Goal: Task Accomplishment & Management: Manage account settings

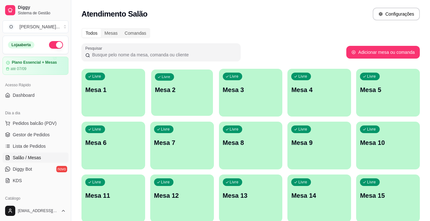
click at [161, 107] on div "Livre Mesa 2" at bounding box center [182, 88] width 62 height 39
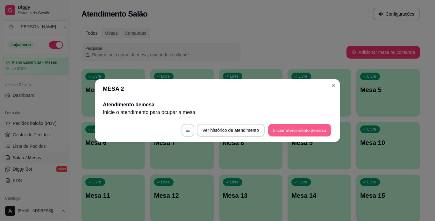
click at [290, 131] on button "Iniciar atendimento de mesa" at bounding box center [299, 130] width 63 height 12
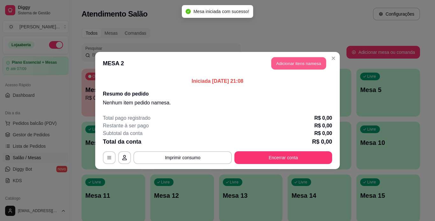
click at [312, 61] on button "Adicionar itens na mesa" at bounding box center [298, 63] width 55 height 12
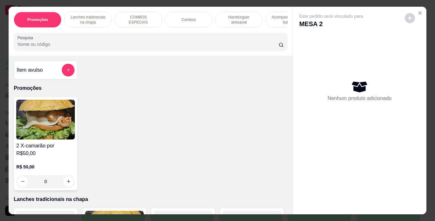
click at [80, 15] on p "Lanches tradicionais na chapa" at bounding box center [87, 20] width 37 height 10
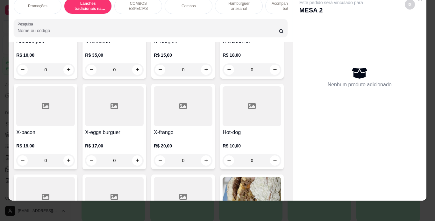
scroll to position [207, 0]
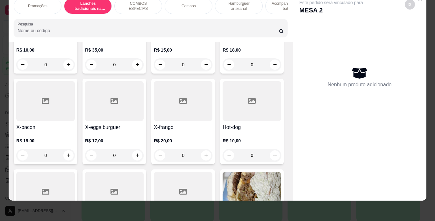
click at [222, 71] on div "0" at bounding box center [251, 64] width 59 height 13
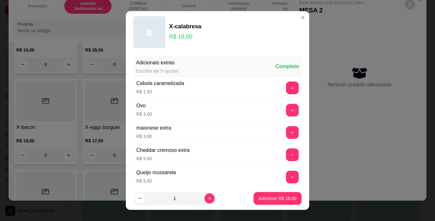
scroll to position [138, 0]
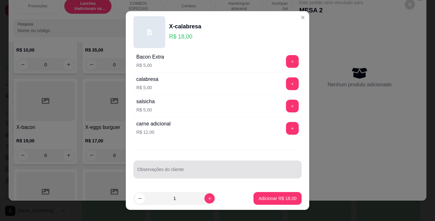
click at [155, 168] on div at bounding box center [217, 169] width 160 height 13
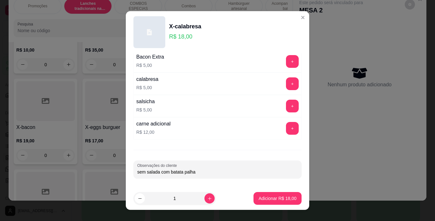
type input "sem salada com batata palha"
click at [270, 197] on p "Adicionar R$ 18,00" at bounding box center [277, 198] width 37 height 6
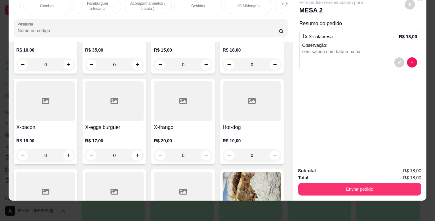
scroll to position [0, 141]
click at [208, 4] on div "Bebidas" at bounding box center [198, 6] width 48 height 16
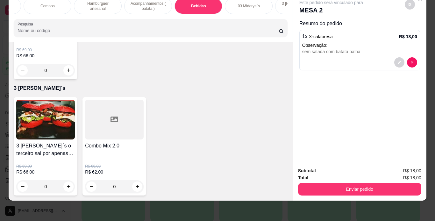
scroll to position [2213, 0]
type input "1"
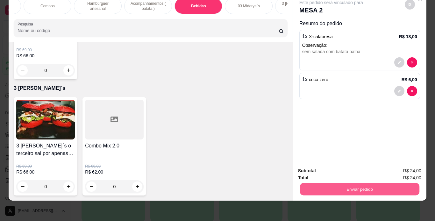
click at [314, 186] on button "Enviar pedido" at bounding box center [358, 189] width 119 height 12
click at [319, 169] on button "Não registrar e enviar pedido" at bounding box center [338, 169] width 64 height 12
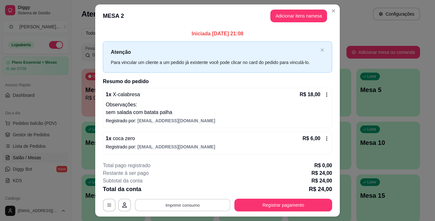
click at [215, 204] on button "Imprimir consumo" at bounding box center [182, 205] width 95 height 12
click at [188, 190] on button "IMPRESSORA" at bounding box center [182, 190] width 45 height 10
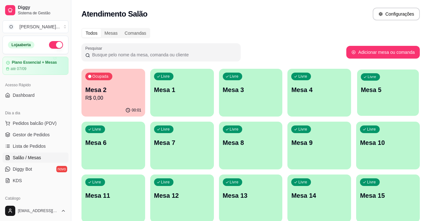
click at [379, 93] on p "Mesa 5" at bounding box center [388, 90] width 54 height 9
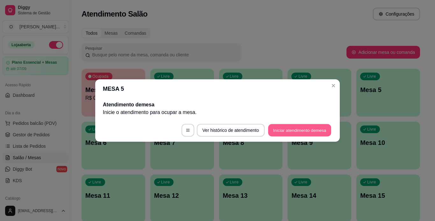
click at [294, 128] on button "Iniciar atendimento de mesa" at bounding box center [299, 130] width 63 height 12
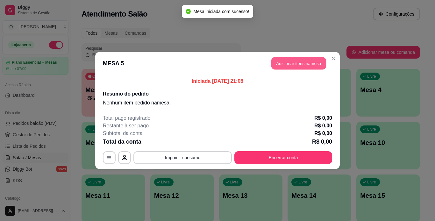
click at [311, 64] on button "Adicionar itens na mesa" at bounding box center [298, 63] width 55 height 12
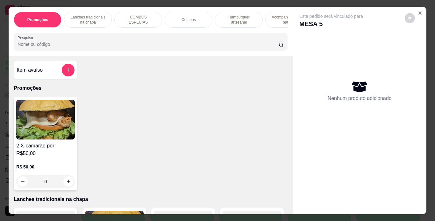
click at [228, 18] on p "Hambúrguer artesanal" at bounding box center [238, 20] width 37 height 10
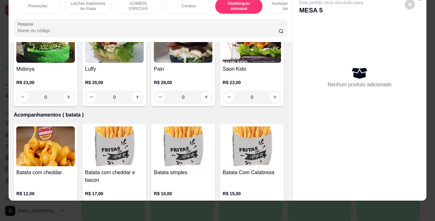
scroll to position [1322, 0]
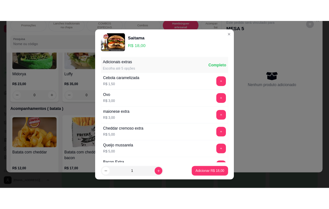
scroll to position [130, 0]
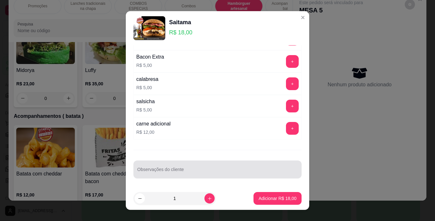
click at [162, 175] on input "Observações do cliente" at bounding box center [217, 172] width 160 height 6
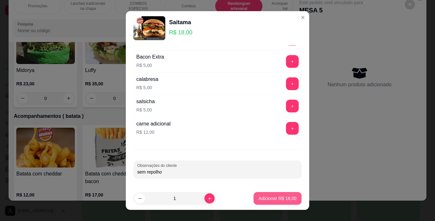
type input "sem repolho"
click at [270, 196] on p "Adicionar R$ 18,00" at bounding box center [277, 198] width 38 height 6
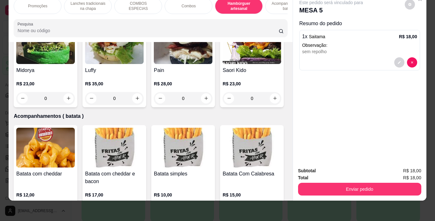
scroll to position [0, 73]
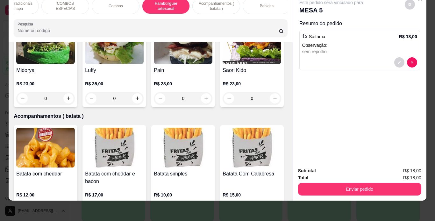
click at [264, 4] on div "Bebidas" at bounding box center [266, 6] width 48 height 16
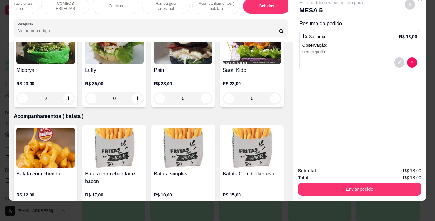
scroll to position [1947, 0]
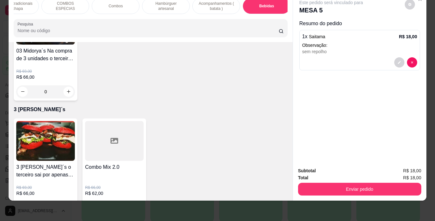
type input "1"
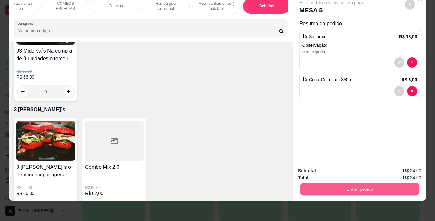
click at [332, 183] on button "Enviar pedido" at bounding box center [358, 189] width 119 height 12
click at [328, 170] on button "Não registrar e enviar pedido" at bounding box center [338, 169] width 66 height 12
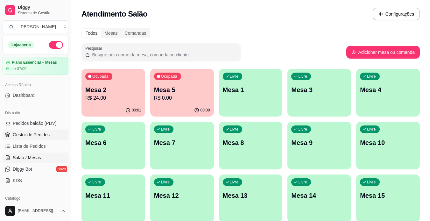
click at [36, 130] on link "Gestor de Pedidos" at bounding box center [36, 135] width 66 height 10
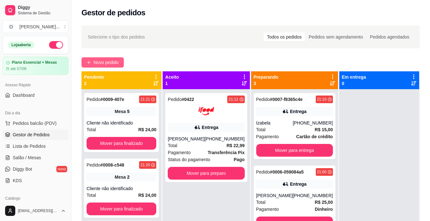
click at [99, 60] on span "Novo pedido" at bounding box center [106, 62] width 25 height 7
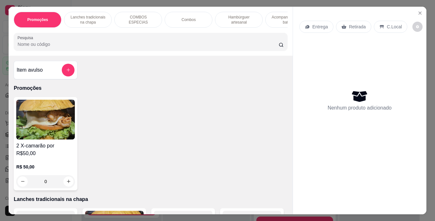
click at [91, 18] on p "Lanches tradicionais na chapa" at bounding box center [87, 20] width 37 height 10
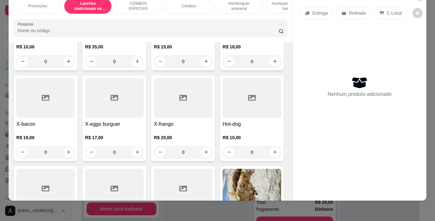
scroll to position [210, 0]
click at [222, 67] on div "0" at bounding box center [251, 61] width 59 height 13
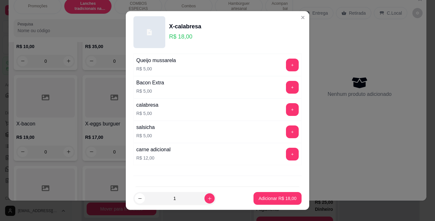
scroll to position [138, 0]
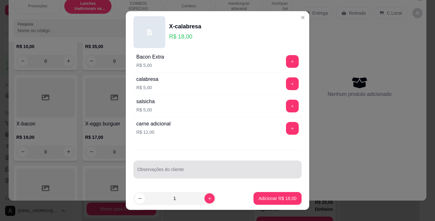
click at [163, 177] on div "Observações do cliente" at bounding box center [217, 169] width 168 height 18
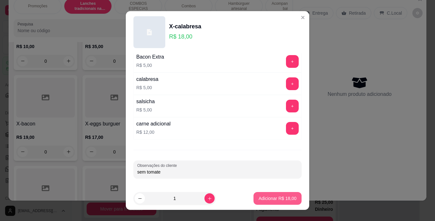
type input "sem tomate"
click at [260, 200] on p "Adicionar R$ 18,00" at bounding box center [277, 198] width 37 height 6
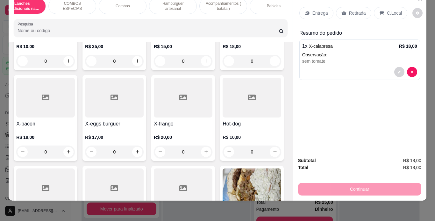
scroll to position [0, 82]
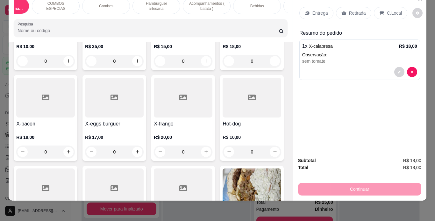
click at [259, 4] on div "Bebidas" at bounding box center [257, 6] width 48 height 16
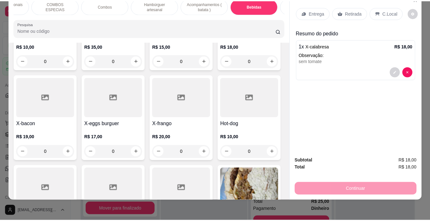
scroll to position [1947, 0]
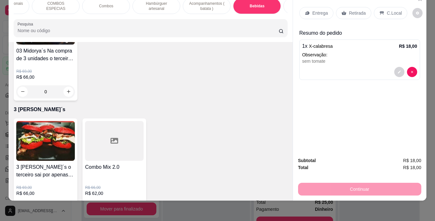
type input "1"
click at [381, 12] on div "C.Local" at bounding box center [390, 13] width 33 height 12
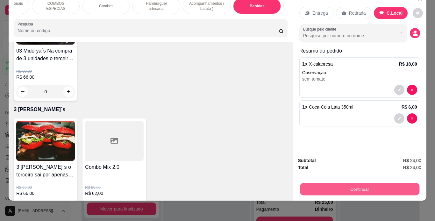
click at [333, 184] on button "Continuar" at bounding box center [358, 189] width 119 height 12
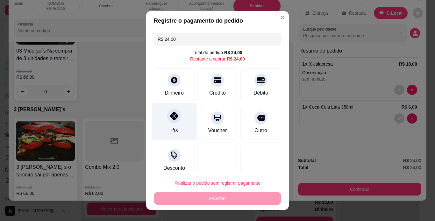
click at [178, 121] on div "Pix" at bounding box center [174, 121] width 45 height 37
type input "R$ 0,00"
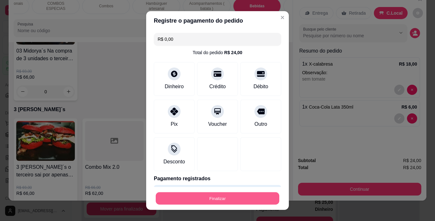
click at [201, 196] on button "Finalizar" at bounding box center [217, 198] width 123 height 12
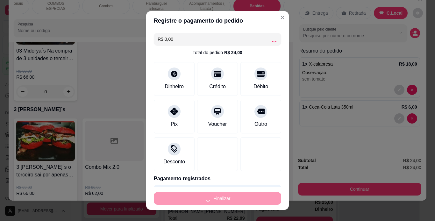
type input "0"
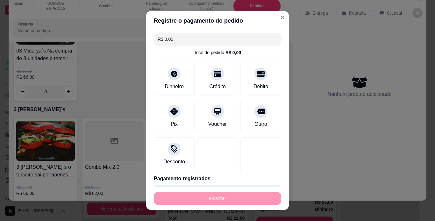
type input "-R$ 24,00"
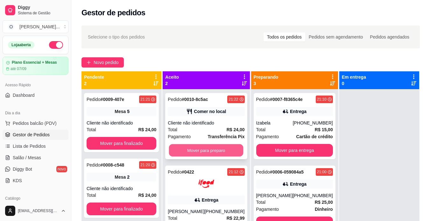
click at [236, 151] on button "Mover para preparo" at bounding box center [206, 150] width 74 height 12
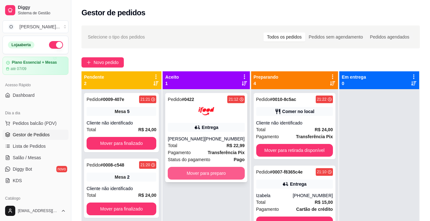
click at [220, 175] on button "Mover para preparo" at bounding box center [206, 173] width 77 height 13
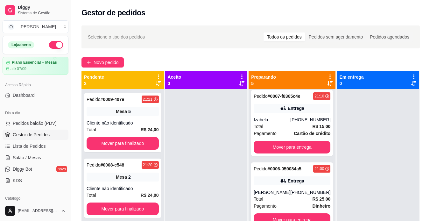
scroll to position [18, 0]
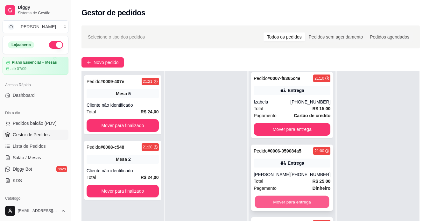
click at [270, 200] on button "Mover para entrega" at bounding box center [292, 202] width 74 height 12
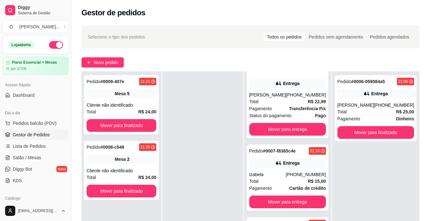
scroll to position [99, 0]
click at [277, 130] on button "Mover para entrega" at bounding box center [287, 129] width 74 height 12
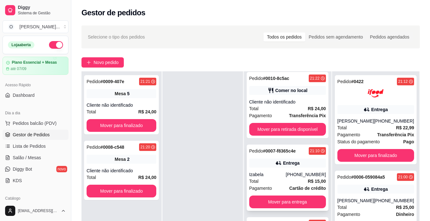
scroll to position [3, 0]
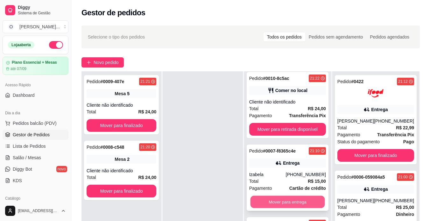
click at [279, 200] on button "Mover para entrega" at bounding box center [287, 202] width 74 height 12
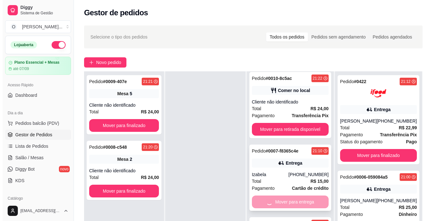
scroll to position [0, 0]
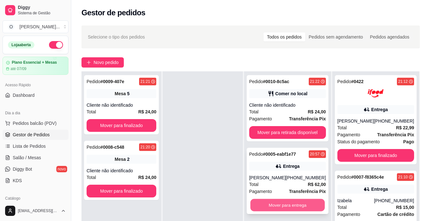
click at [280, 205] on button "Mover para entrega" at bounding box center [287, 205] width 74 height 12
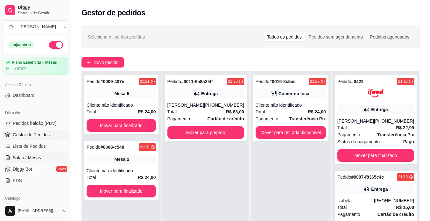
click at [38, 155] on span "Salão / Mesas" at bounding box center [27, 157] width 28 height 6
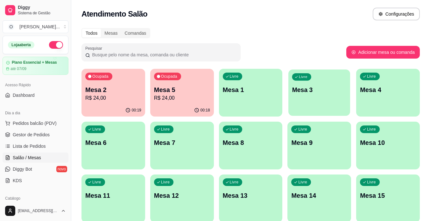
click at [296, 91] on p "Mesa 3" at bounding box center [319, 90] width 54 height 9
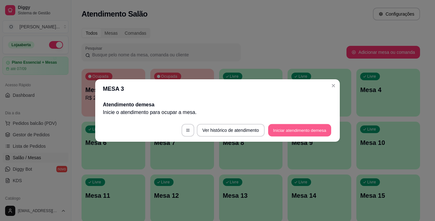
click at [293, 135] on button "Iniciar atendimento de mesa" at bounding box center [299, 130] width 63 height 12
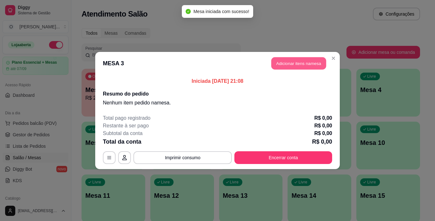
click at [299, 66] on button "Adicionar itens na mesa" at bounding box center [298, 63] width 55 height 12
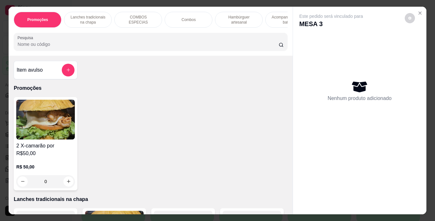
click at [98, 15] on p "Lanches tradicionais na chapa" at bounding box center [87, 20] width 37 height 10
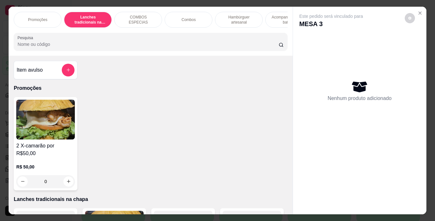
scroll to position [16, 0]
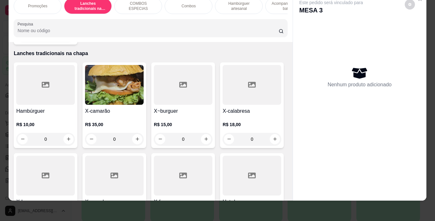
click at [65, 133] on div "0" at bounding box center [45, 139] width 59 height 13
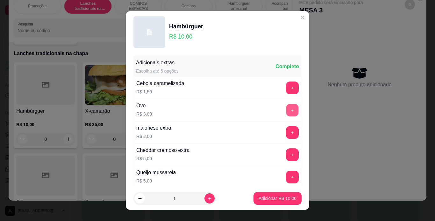
click at [286, 111] on button "+" at bounding box center [292, 110] width 12 height 12
click at [269, 200] on p "Adicionar R$ 13,00" at bounding box center [277, 198] width 37 height 6
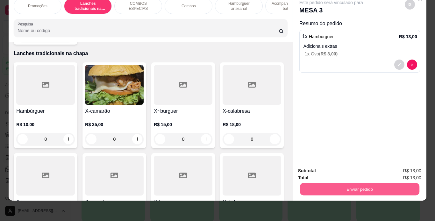
click at [328, 183] on button "Enviar pedido" at bounding box center [358, 189] width 119 height 12
click at [328, 169] on button "Não registrar e enviar pedido" at bounding box center [338, 169] width 64 height 12
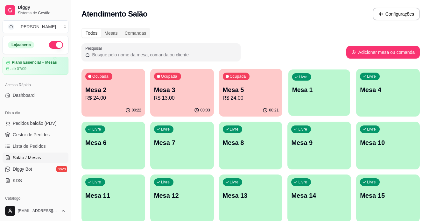
click at [335, 97] on div "Livre Mesa 1" at bounding box center [319, 88] width 62 height 39
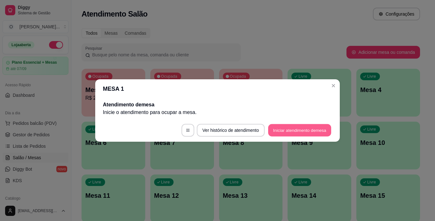
click at [309, 131] on button "Iniciar atendimento de mesa" at bounding box center [299, 130] width 63 height 12
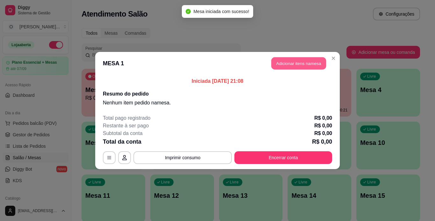
click at [301, 63] on button "Adicionar itens na mesa" at bounding box center [298, 63] width 55 height 12
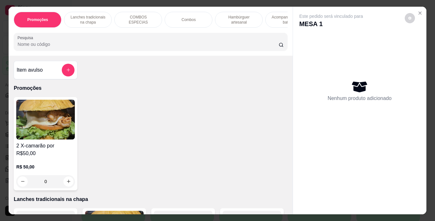
click at [248, 21] on p "Hambúrguer artesanal" at bounding box center [238, 20] width 37 height 10
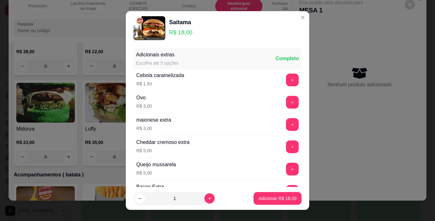
scroll to position [130, 0]
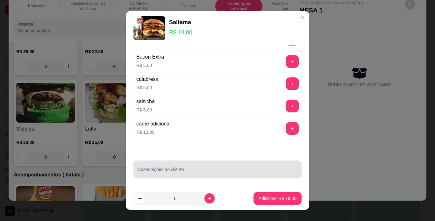
click at [189, 167] on div at bounding box center [217, 169] width 160 height 13
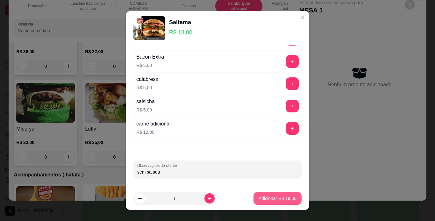
type input "sem salada"
click at [282, 203] on button "Adicionar R$ 18,00" at bounding box center [277, 198] width 47 height 12
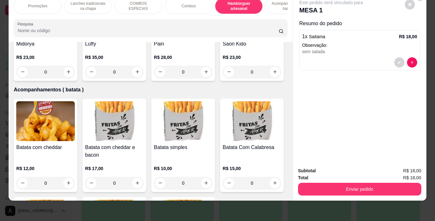
scroll to position [1411, 0]
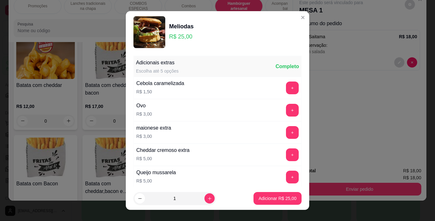
scroll to position [138, 0]
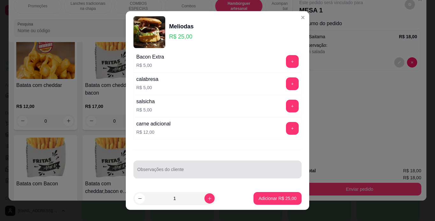
click at [195, 167] on div at bounding box center [217, 169] width 160 height 13
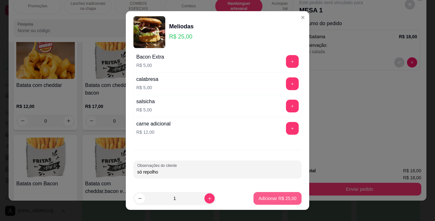
type input "só repolho"
click at [267, 195] on p "Adicionar R$ 25,00" at bounding box center [277, 198] width 37 height 6
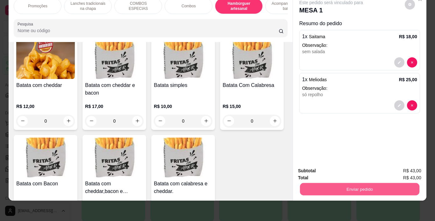
click at [306, 185] on button "Enviar pedido" at bounding box center [358, 189] width 119 height 12
click at [324, 171] on button "Não registrar e enviar pedido" at bounding box center [338, 169] width 64 height 12
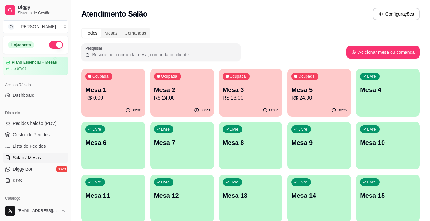
click at [25, 134] on span "Gestor de Pedidos" at bounding box center [31, 134] width 37 height 6
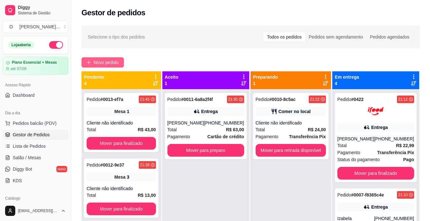
click at [90, 67] on button "Novo pedido" at bounding box center [102, 62] width 42 height 10
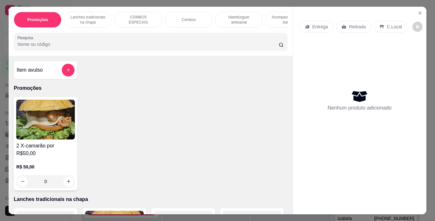
click at [381, 26] on div "C.Local" at bounding box center [390, 27] width 33 height 12
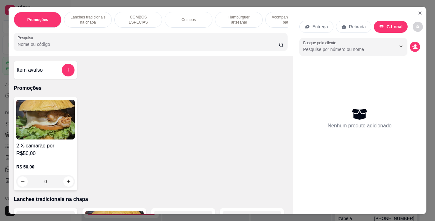
click at [97, 15] on p "Lanches tradicionais na chapa" at bounding box center [87, 20] width 37 height 10
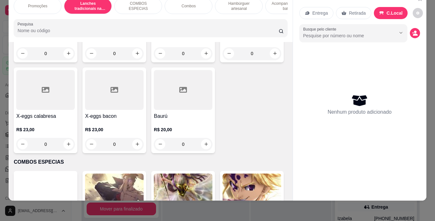
scroll to position [490, 0]
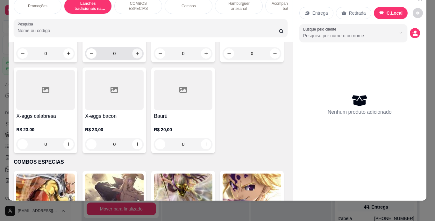
click at [135, 56] on icon "increase-product-quantity" at bounding box center [137, 53] width 5 height 5
type input "1"
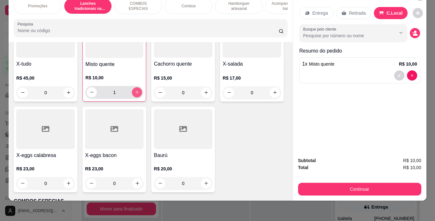
scroll to position [451, 0]
click at [203, 99] on div "0" at bounding box center [183, 93] width 59 height 13
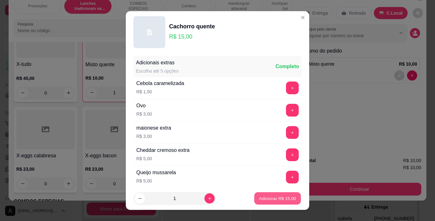
click at [265, 200] on p "Adicionar R$ 15,00" at bounding box center [277, 198] width 37 height 6
type input "1"
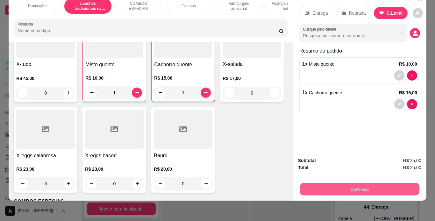
click at [299, 185] on button "Continuar" at bounding box center [358, 189] width 119 height 12
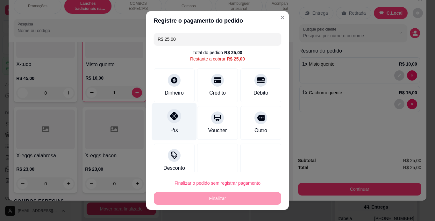
click at [175, 127] on div "Pix" at bounding box center [174, 121] width 45 height 37
type input "R$ 0,00"
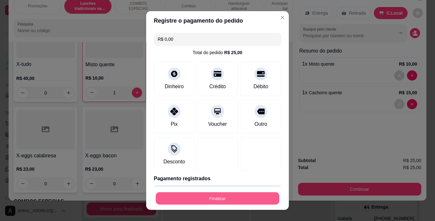
click at [209, 196] on button "Finalizar" at bounding box center [217, 198] width 123 height 12
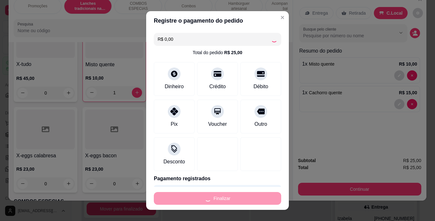
type input "0"
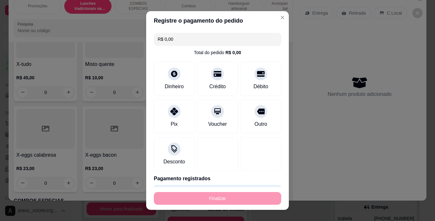
type input "-R$ 25,00"
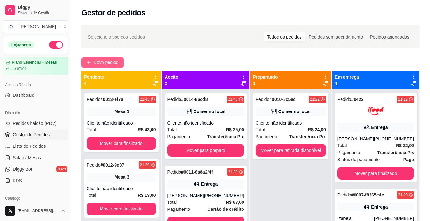
click at [99, 64] on span "Novo pedido" at bounding box center [106, 62] width 25 height 7
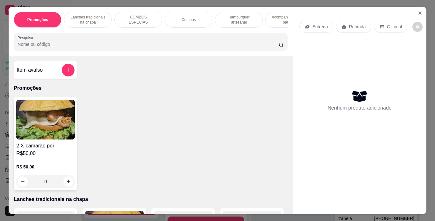
click at [92, 16] on p "Lanches tradicionais na chapa" at bounding box center [87, 20] width 37 height 10
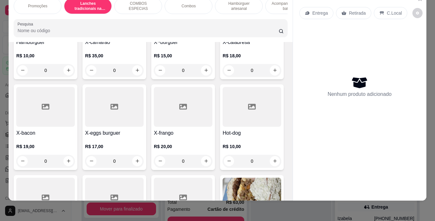
scroll to position [201, 0]
click at [144, 154] on div "0" at bounding box center [114, 160] width 59 height 13
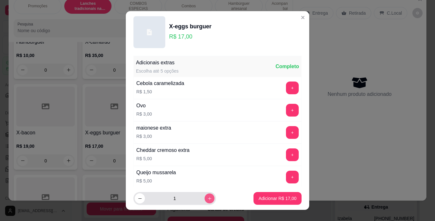
click at [207, 197] on icon "increase-product-quantity" at bounding box center [209, 198] width 5 height 5
type input "2"
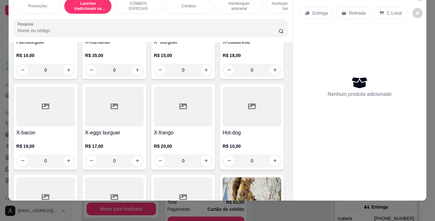
click at [144, 154] on div "0" at bounding box center [114, 160] width 59 height 13
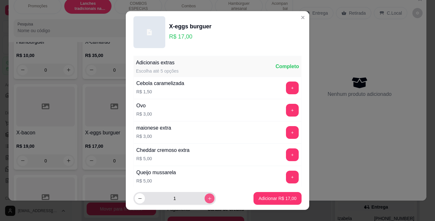
click at [204, 202] on button "increase-product-quantity" at bounding box center [209, 198] width 10 height 10
type input "2"
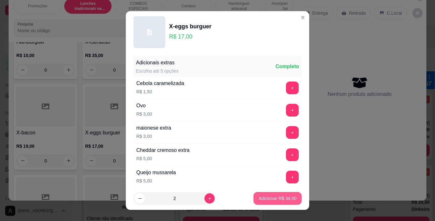
click at [258, 202] on button "Adicionar R$ 34,00" at bounding box center [277, 198] width 48 height 13
type input "2"
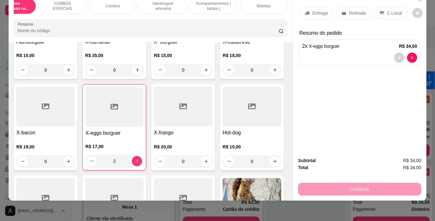
scroll to position [0, 77]
click at [267, 1] on div "Bebidas" at bounding box center [263, 6] width 48 height 16
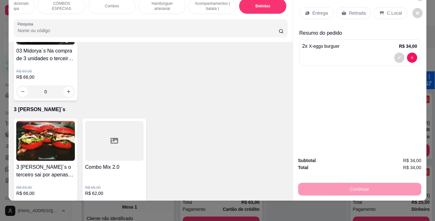
type input "2"
click at [374, 8] on div "C.Local" at bounding box center [390, 13] width 33 height 12
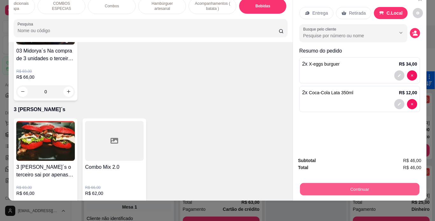
click at [350, 184] on button "Continuar" at bounding box center [358, 189] width 119 height 12
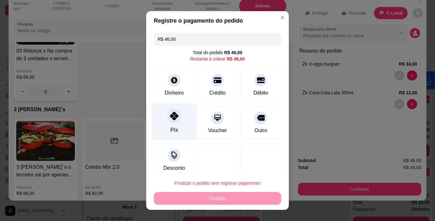
click at [170, 127] on div "Pix" at bounding box center [174, 130] width 8 height 8
type input "R$ 0,00"
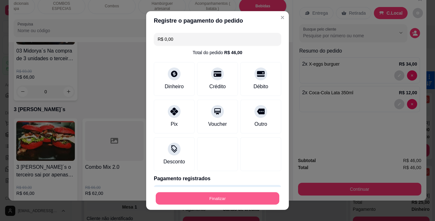
click at [215, 199] on button "Finalizar" at bounding box center [217, 198] width 123 height 12
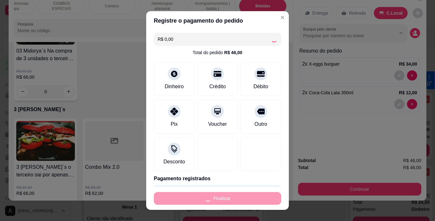
type input "0"
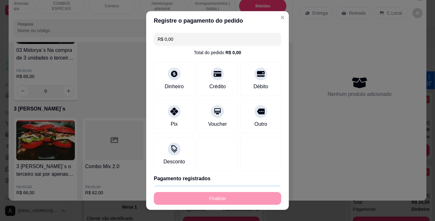
type input "-R$ 46,00"
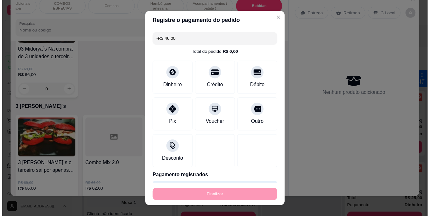
scroll to position [1947, 0]
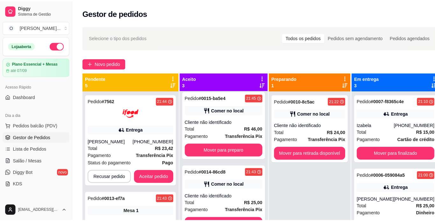
scroll to position [3, 0]
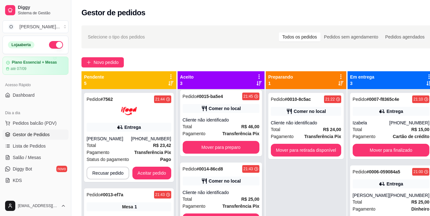
click at [215, 199] on div "Total R$ 25,00" at bounding box center [221, 199] width 77 height 7
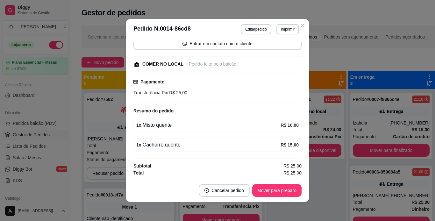
scroll to position [1, 0]
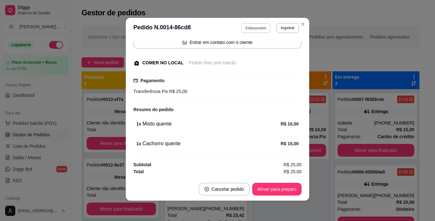
click at [248, 27] on button "Editar pedido" at bounding box center [256, 28] width 30 height 10
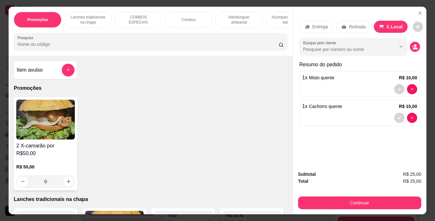
scroll to position [0, 83]
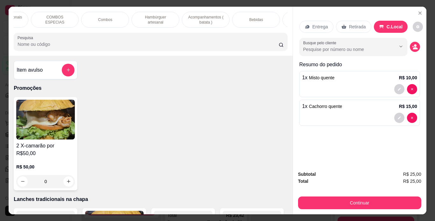
click at [259, 20] on div "Bebidas" at bounding box center [256, 20] width 48 height 16
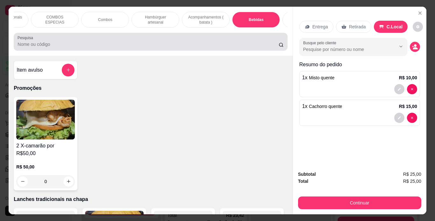
scroll to position [16, 0]
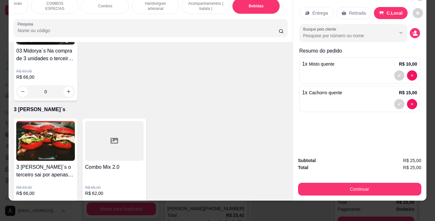
type input "1"
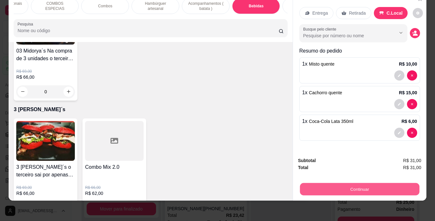
click at [315, 183] on button "Continuar" at bounding box center [358, 189] width 119 height 12
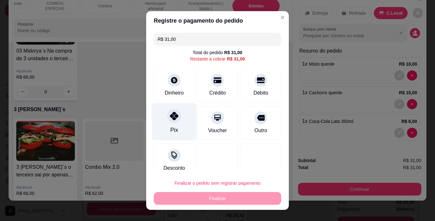
click at [170, 127] on div "Pix" at bounding box center [174, 130] width 8 height 8
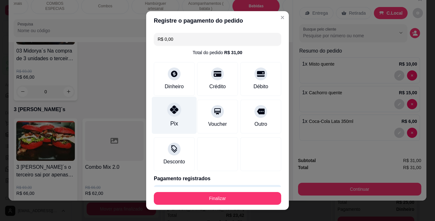
type input "R$ 0,00"
click at [170, 127] on div "Pix" at bounding box center [174, 123] width 8 height 8
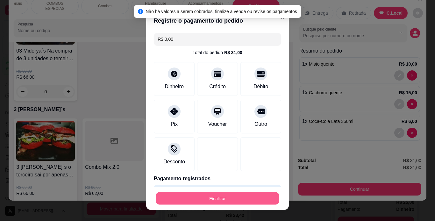
click at [217, 195] on button "Finalizar" at bounding box center [217, 198] width 123 height 12
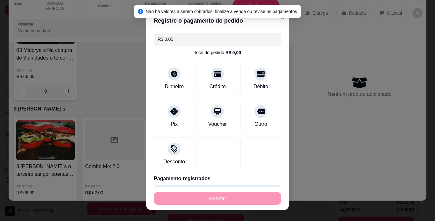
type input "0"
type input "-R$ 31,00"
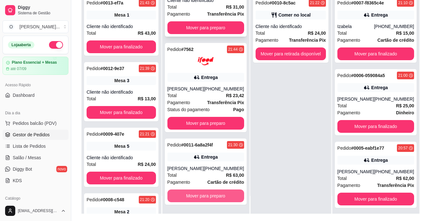
scroll to position [97, 0]
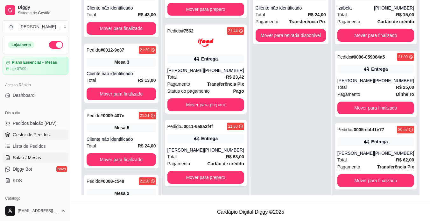
click at [27, 154] on span "Salão / Mesas" at bounding box center [27, 157] width 28 height 6
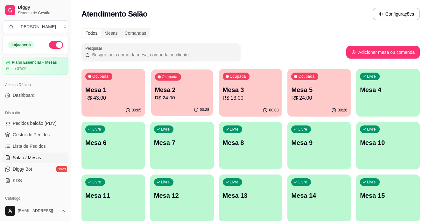
click at [162, 99] on p "R$ 24,00" at bounding box center [182, 97] width 54 height 7
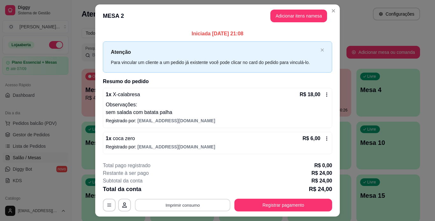
click at [207, 205] on button "Imprimir consumo" at bounding box center [182, 205] width 95 height 12
click at [196, 191] on button "IMPRESSORA" at bounding box center [182, 190] width 45 height 10
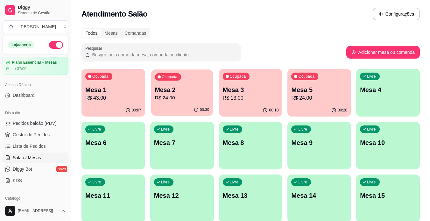
click at [179, 105] on div "00:30" at bounding box center [182, 110] width 62 height 12
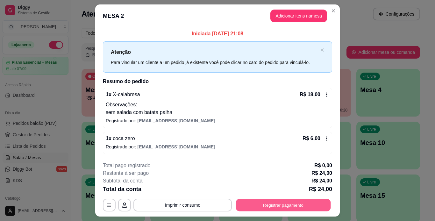
click at [276, 204] on button "Registrar pagamento" at bounding box center [283, 205] width 95 height 12
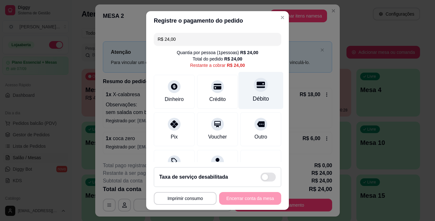
click at [254, 91] on div at bounding box center [261, 85] width 14 height 14
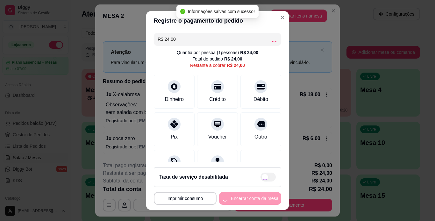
type input "R$ 0,00"
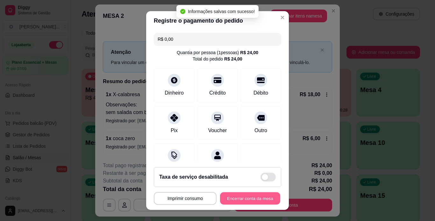
click at [252, 200] on button "Encerrar conta da mesa" at bounding box center [250, 198] width 60 height 12
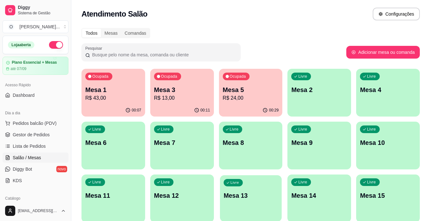
click at [252, 200] on div "Livre Mesa 13" at bounding box center [251, 194] width 62 height 39
click at [49, 136] on link "Gestor de Pedidos" at bounding box center [36, 135] width 66 height 10
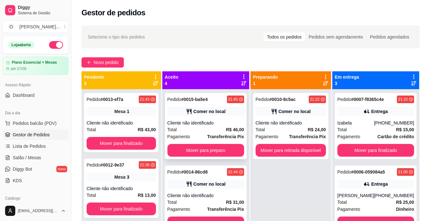
click at [201, 136] on div "Pagamento Transferência Pix" at bounding box center [205, 136] width 77 height 7
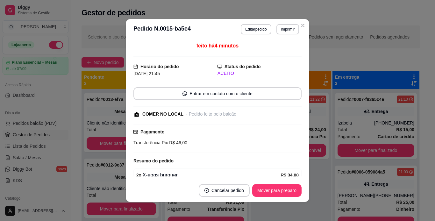
click at [201, 136] on div "Pagamento Transferência Pix R$ 46,00" at bounding box center [217, 137] width 168 height 18
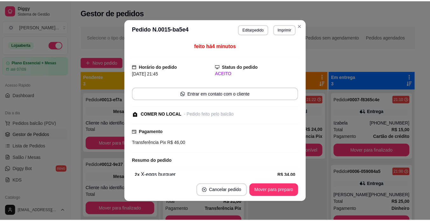
scroll to position [50, 0]
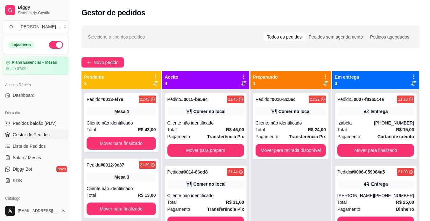
click at [33, 158] on span "Salão / Mesas" at bounding box center [27, 157] width 28 height 6
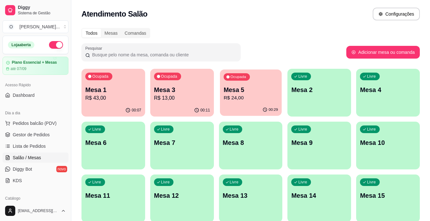
click at [248, 92] on p "Mesa 5" at bounding box center [250, 90] width 54 height 9
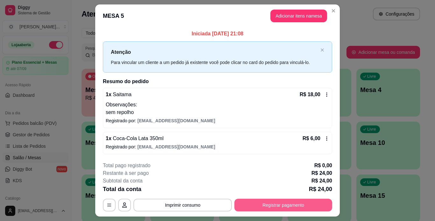
click at [278, 202] on button "Registrar pagamento" at bounding box center [283, 205] width 98 height 13
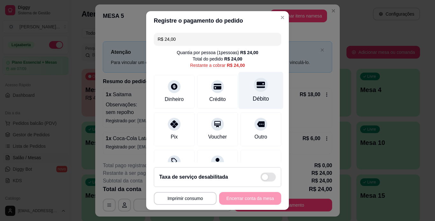
click at [254, 79] on div at bounding box center [261, 85] width 14 height 14
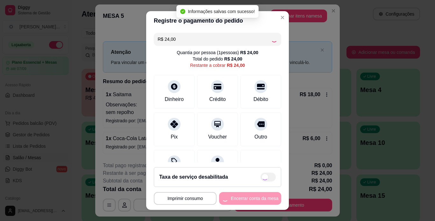
type input "R$ 0,00"
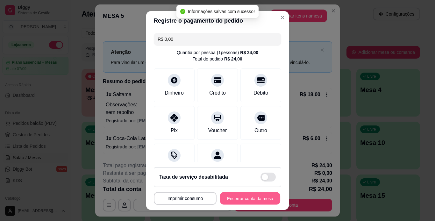
click at [249, 194] on button "Encerrar conta da mesa" at bounding box center [250, 198] width 60 height 12
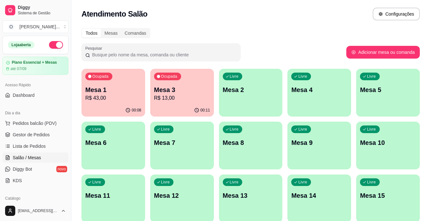
click at [37, 131] on span "Gestor de Pedidos" at bounding box center [31, 134] width 37 height 6
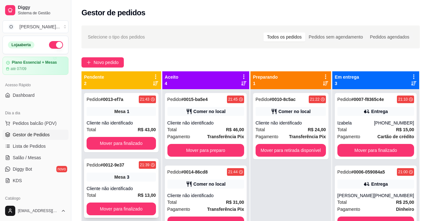
scroll to position [18, 0]
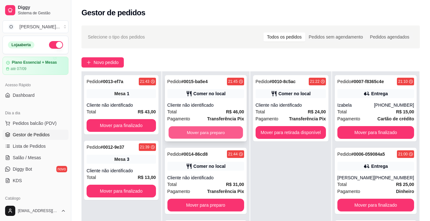
click at [217, 131] on button "Mover para preparo" at bounding box center [205, 132] width 74 height 12
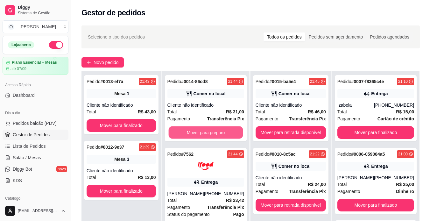
click at [217, 131] on button "Mover para preparo" at bounding box center [205, 132] width 74 height 12
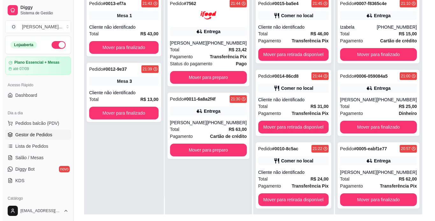
scroll to position [78, 0]
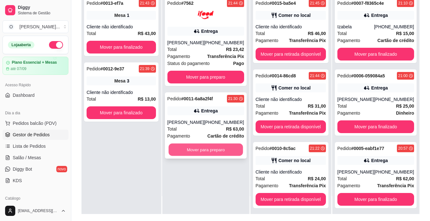
click at [215, 150] on button "Mover para preparo" at bounding box center [205, 150] width 74 height 12
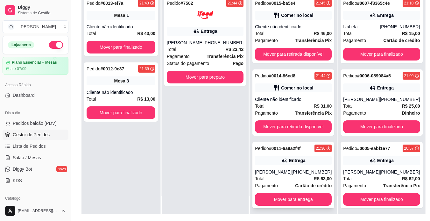
click at [291, 162] on div "Entrega" at bounding box center [297, 160] width 17 height 6
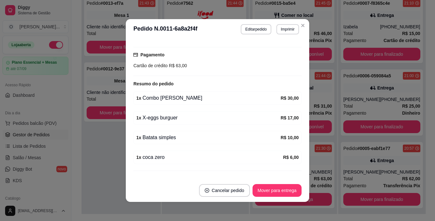
scroll to position [172, 0]
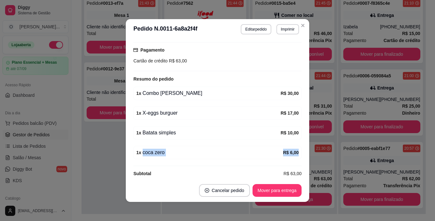
drag, startPoint x: 248, startPoint y: 155, endPoint x: 205, endPoint y: 146, distance: 44.6
click at [205, 146] on div "feito há 20 minutos Horário do pedido [DATE] 21:30 Status do pedido PREPARANDO …" at bounding box center [217, 109] width 168 height 134
drag, startPoint x: 205, startPoint y: 146, endPoint x: 191, endPoint y: 226, distance: 81.3
click at [191, 143] on html "Diggy Sistema de Gestão O Otaku's ... Loja aberta Plano Essencial + Mesas até 0…" at bounding box center [217, 32] width 435 height 221
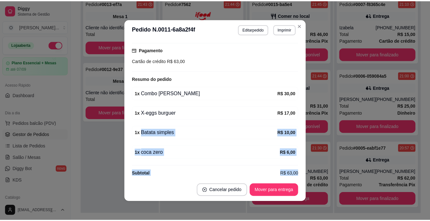
scroll to position [1, 0]
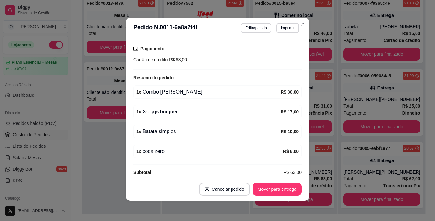
click at [200, 176] on div "Total R$ 63,00" at bounding box center [217, 179] width 168 height 7
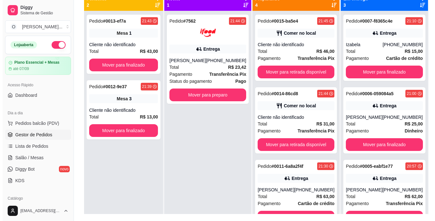
scroll to position [0, 0]
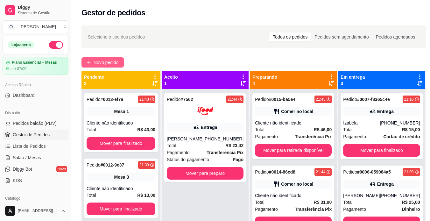
click at [119, 62] on span "Novo pedido" at bounding box center [106, 62] width 25 height 7
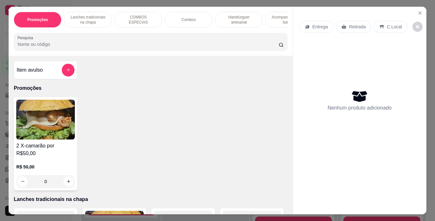
click at [382, 25] on div "C.Local" at bounding box center [390, 27] width 33 height 12
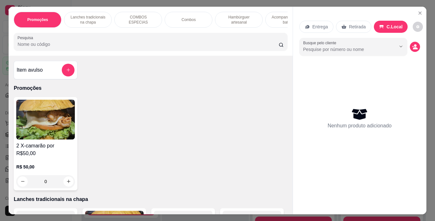
click at [235, 18] on p "Hambúrguer artesanal" at bounding box center [238, 20] width 37 height 10
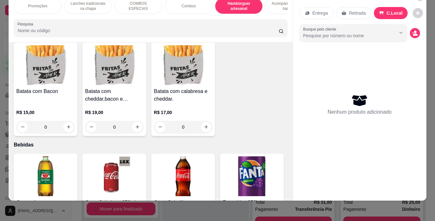
scroll to position [1519, 0]
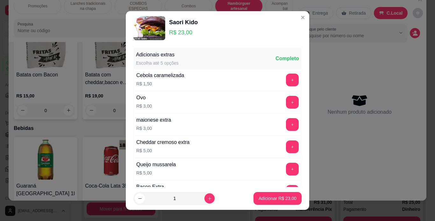
scroll to position [130, 0]
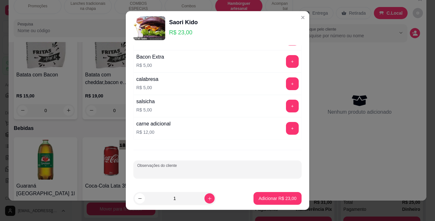
click at [172, 169] on input "Observações do cliente" at bounding box center [217, 172] width 160 height 6
type input "sem tomate"
click at [276, 200] on p "Adicionar R$ 23,00" at bounding box center [277, 198] width 37 height 6
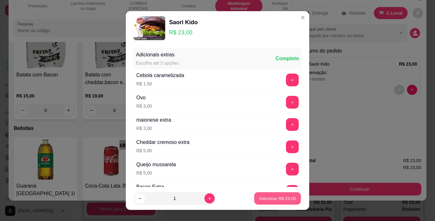
click at [268, 197] on p "Adicionar R$ 23,00" at bounding box center [277, 198] width 37 height 6
type input "1"
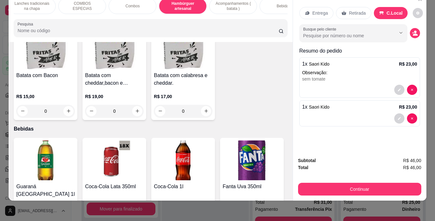
scroll to position [0, 57]
click at [270, 1] on div "Bebidas" at bounding box center [283, 6] width 48 height 16
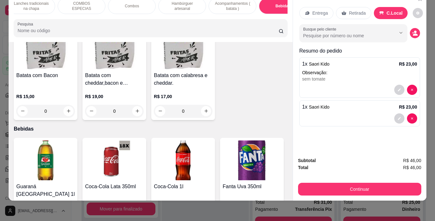
scroll to position [1947, 0]
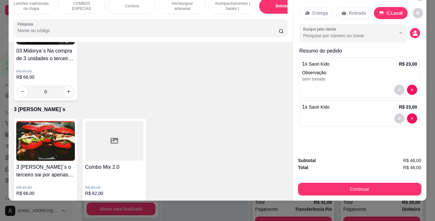
type input "1"
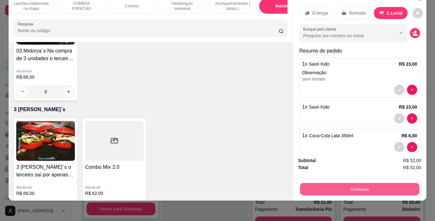
click at [305, 183] on button "Continuar" at bounding box center [358, 189] width 119 height 12
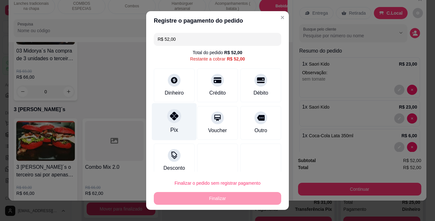
click at [170, 112] on icon at bounding box center [174, 116] width 8 height 8
type input "R$ 0,00"
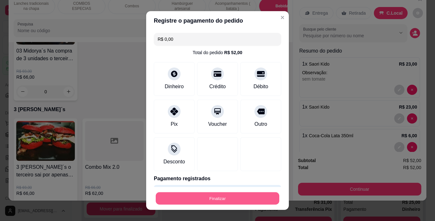
click at [217, 204] on button "Finalizar" at bounding box center [217, 198] width 123 height 12
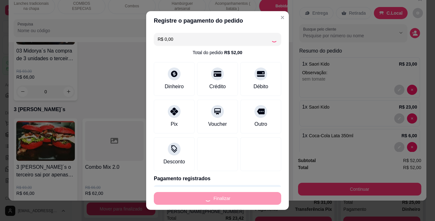
type input "0"
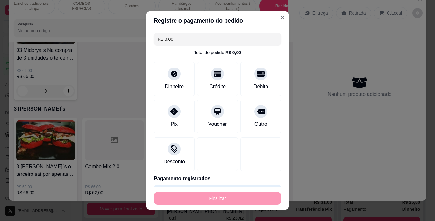
type input "-R$ 52,00"
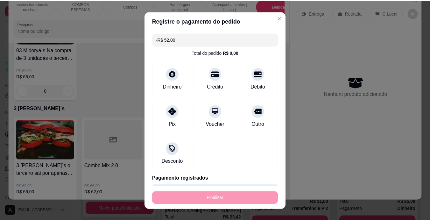
scroll to position [1947, 0]
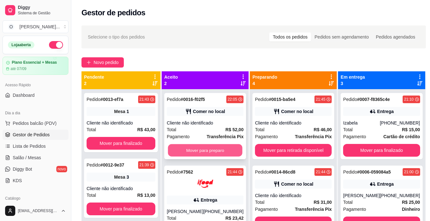
click at [210, 151] on button "Mover para preparo" at bounding box center [205, 150] width 74 height 12
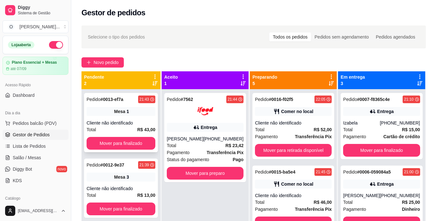
click at [109, 115] on div "Mesa 1" at bounding box center [121, 111] width 69 height 9
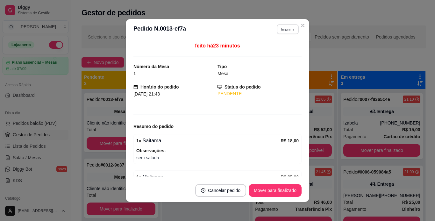
click at [283, 28] on button "Imprimir" at bounding box center [288, 29] width 22 height 10
click at [283, 52] on button "IMPRESSORA" at bounding box center [274, 51] width 45 height 10
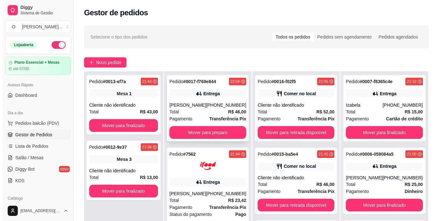
scroll to position [97, 0]
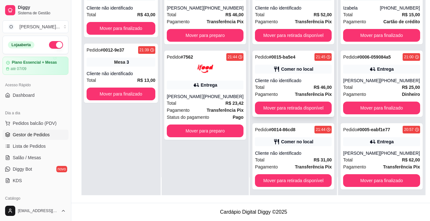
click at [277, 85] on div "Total R$ 46,00" at bounding box center [293, 87] width 77 height 7
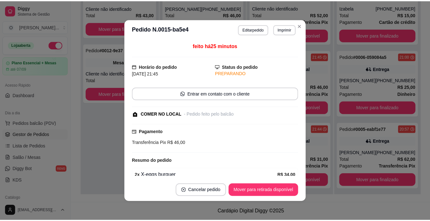
scroll to position [50, 0]
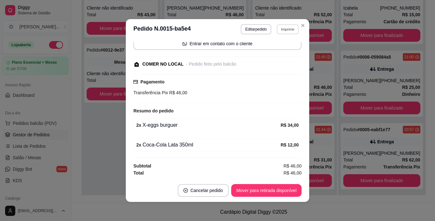
click at [278, 28] on button "Imprimir" at bounding box center [288, 29] width 22 height 10
click at [275, 52] on button "IMPRESSORA" at bounding box center [273, 51] width 45 height 10
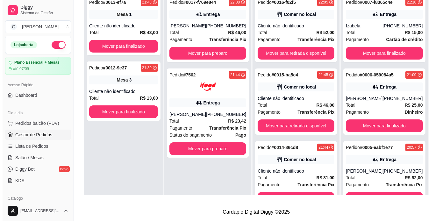
scroll to position [0, 0]
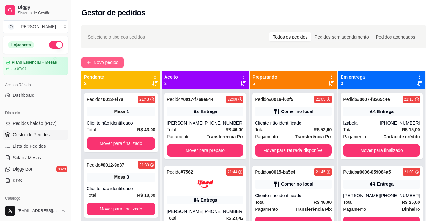
click at [102, 61] on span "Novo pedido" at bounding box center [106, 62] width 25 height 7
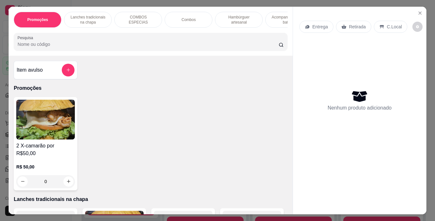
click at [389, 24] on p "C.Local" at bounding box center [394, 27] width 15 height 6
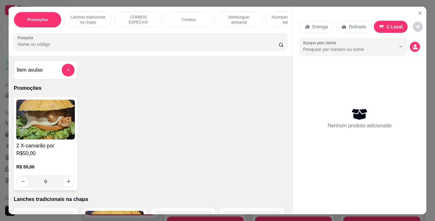
click at [98, 15] on p "Lanches tradicionais na chapa" at bounding box center [87, 20] width 37 height 10
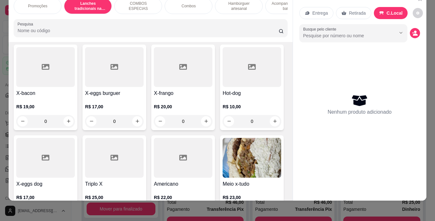
scroll to position [240, 0]
click at [75, 115] on div "0" at bounding box center [45, 121] width 59 height 13
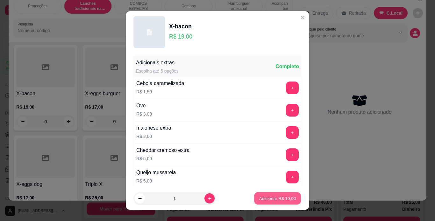
click at [261, 194] on button "Adicionar R$ 19,00" at bounding box center [277, 198] width 47 height 12
type input "1"
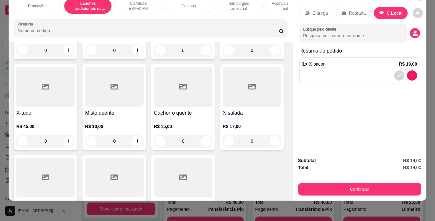
scroll to position [409, 0]
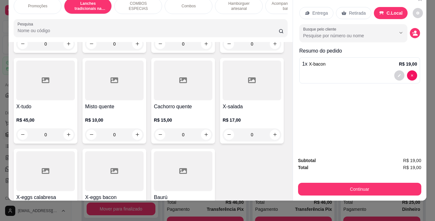
click at [154, 50] on div "0" at bounding box center [183, 44] width 59 height 13
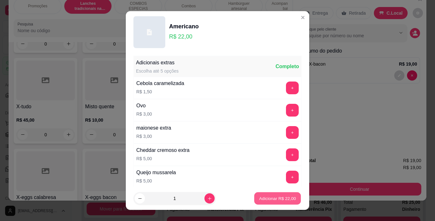
click at [262, 194] on button "Adicionar R$ 22,00" at bounding box center [277, 198] width 47 height 12
type input "1"
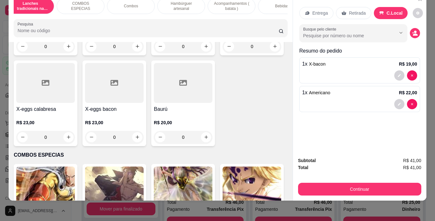
scroll to position [0, 58]
click at [270, 1] on div "Bebidas" at bounding box center [281, 6] width 48 height 16
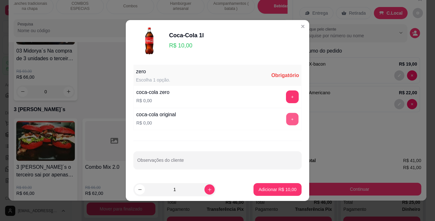
click at [286, 116] on button "+" at bounding box center [292, 119] width 12 height 12
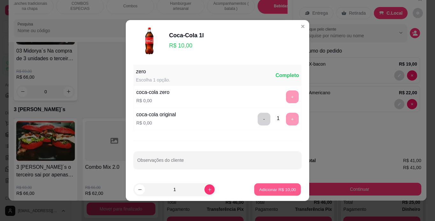
click at [263, 193] on button "Adicionar R$ 10,00" at bounding box center [277, 189] width 47 height 12
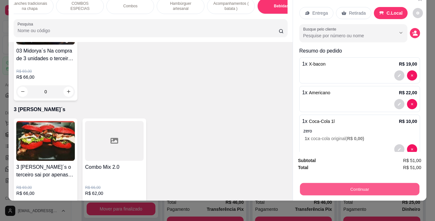
click at [312, 187] on button "Continuar" at bounding box center [358, 189] width 119 height 12
click at [368, 186] on button "Continuar" at bounding box center [358, 189] width 119 height 12
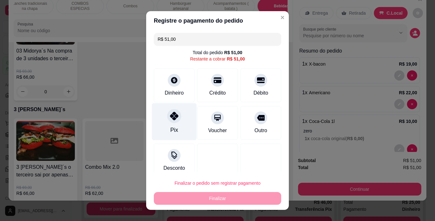
click at [176, 122] on div "Pix" at bounding box center [174, 121] width 45 height 37
type input "R$ 0,00"
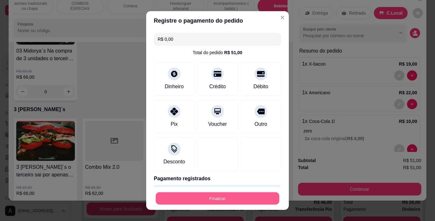
click at [225, 199] on button "Finalizar" at bounding box center [217, 198] width 123 height 12
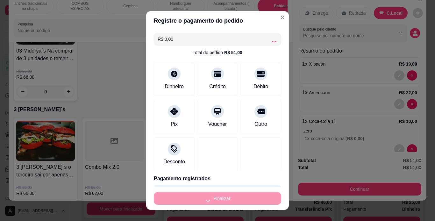
type input "0"
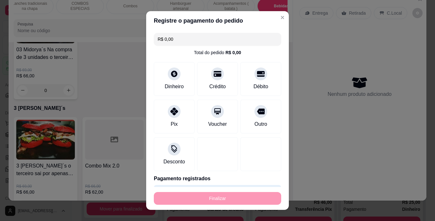
type input "-R$ 51,00"
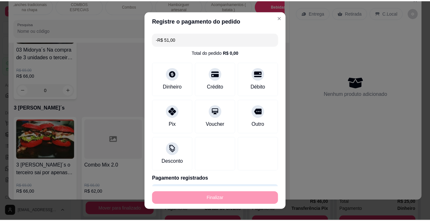
scroll to position [1947, 0]
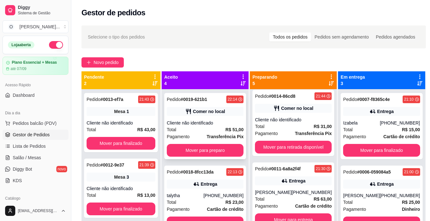
click at [215, 130] on div "Total R$ 51,00" at bounding box center [205, 129] width 77 height 7
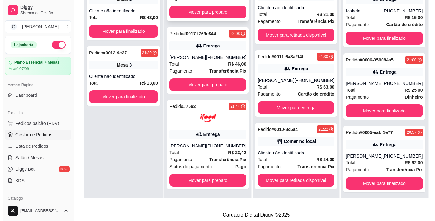
scroll to position [97, 0]
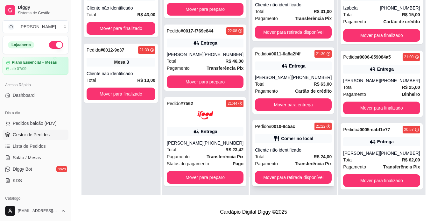
click at [277, 153] on div "Total R$ 24,00" at bounding box center [293, 156] width 77 height 7
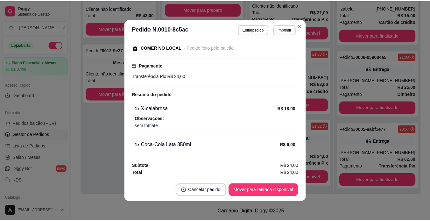
scroll to position [66, 0]
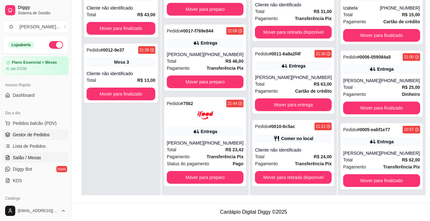
click at [38, 159] on span "Salão / Mesas" at bounding box center [27, 157] width 28 height 6
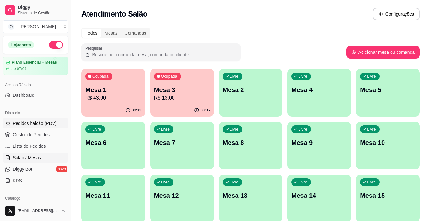
click at [36, 127] on button "Pedidos balcão (PDV)" at bounding box center [36, 123] width 66 height 10
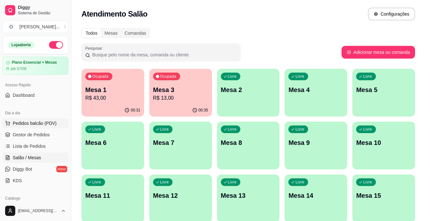
click at [39, 134] on img at bounding box center [43, 119] width 59 height 40
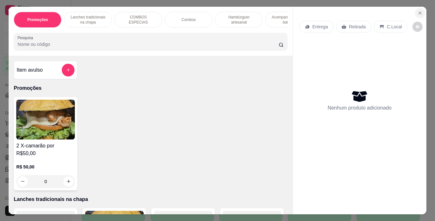
click at [418, 12] on icon "Close" at bounding box center [419, 13] width 3 height 3
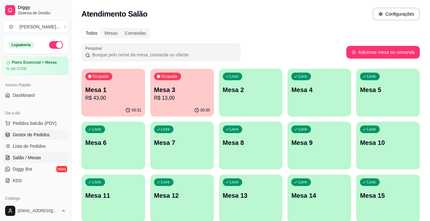
click at [16, 136] on span "Gestor de Pedidos" at bounding box center [31, 134] width 37 height 6
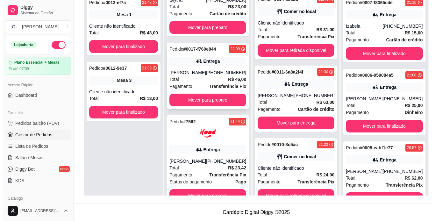
scroll to position [98, 0]
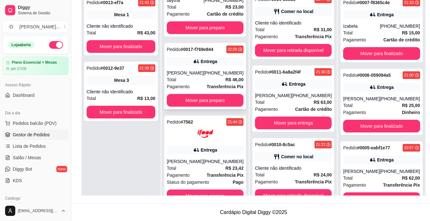
click at [206, 147] on div "Entrega" at bounding box center [209, 150] width 17 height 6
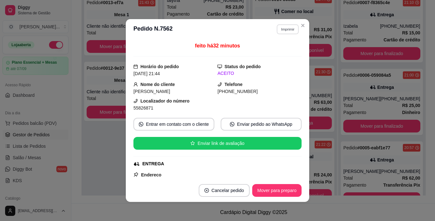
click at [286, 26] on button "Imprimir" at bounding box center [288, 29] width 22 height 10
click at [280, 50] on button "IMPRESSORA" at bounding box center [273, 51] width 45 height 10
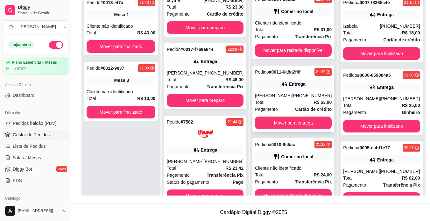
click at [315, 107] on strong "Cartão de crédito" at bounding box center [313, 109] width 37 height 5
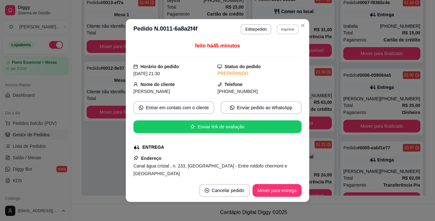
click at [284, 32] on button "Imprimir" at bounding box center [288, 29] width 22 height 10
click at [282, 53] on button "IMPRESSORA" at bounding box center [273, 51] width 45 height 10
click at [284, 188] on button "Mover para entrega" at bounding box center [277, 190] width 48 height 12
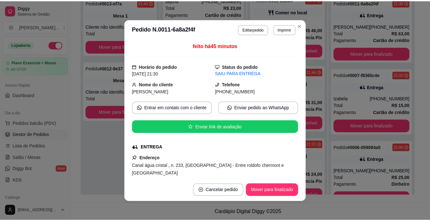
scroll to position [76, 0]
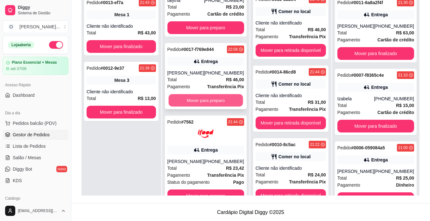
click at [221, 104] on button "Mover para preparo" at bounding box center [205, 100] width 74 height 12
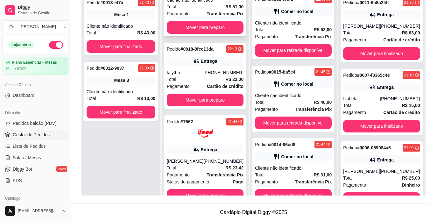
scroll to position [148, 0]
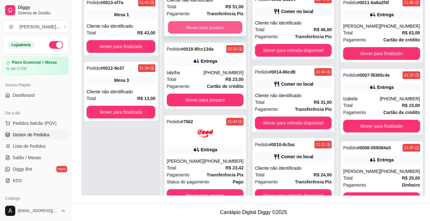
click at [214, 27] on button "Mover para preparo" at bounding box center [205, 27] width 74 height 12
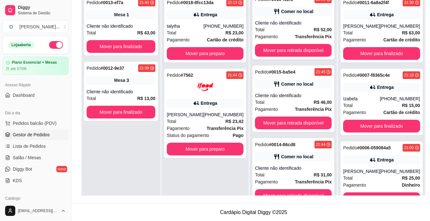
scroll to position [221, 0]
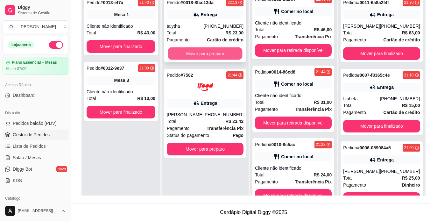
click at [213, 54] on button "Mover para preparo" at bounding box center [205, 53] width 74 height 12
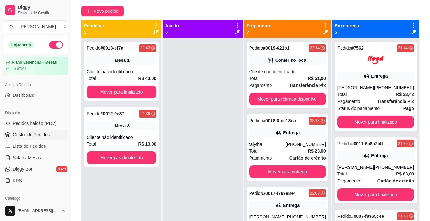
scroll to position [36, 0]
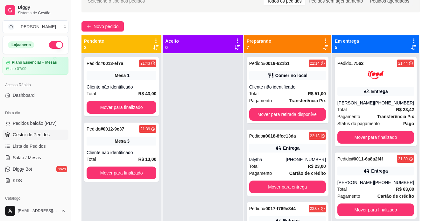
drag, startPoint x: 215, startPoint y: 148, endPoint x: 216, endPoint y: 163, distance: 15.6
click at [216, 163] on div at bounding box center [203, 163] width 80 height 221
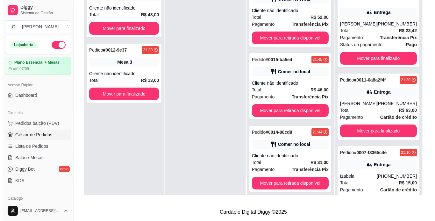
scroll to position [293, 0]
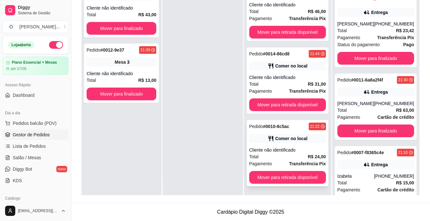
click at [283, 157] on div "Total R$ 24,00" at bounding box center [287, 156] width 77 height 7
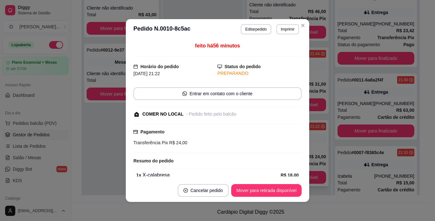
scroll to position [67, 0]
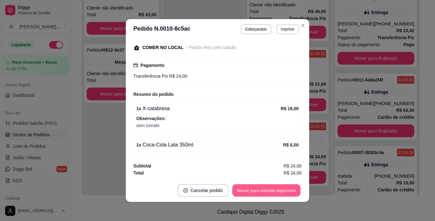
click at [276, 190] on button "Mover para retirada disponível" at bounding box center [266, 190] width 68 height 12
click at [276, 190] on button "Mover para finalizado" at bounding box center [274, 190] width 51 height 12
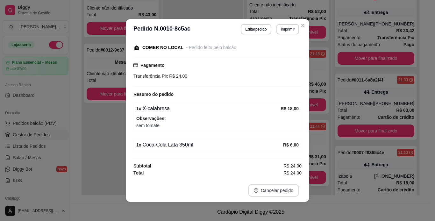
scroll to position [39, 0]
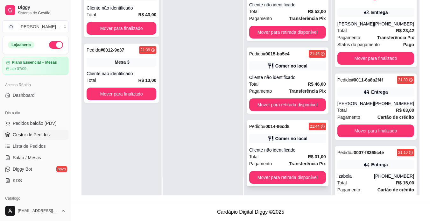
click at [291, 150] on div "Cliente não identificado" at bounding box center [287, 150] width 77 height 6
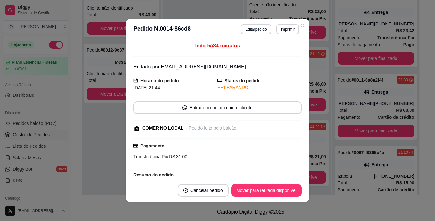
scroll to position [84, 0]
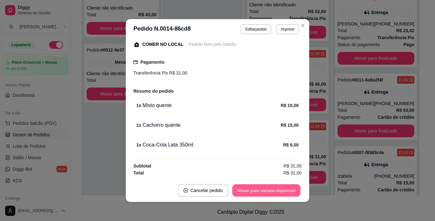
click at [278, 191] on button "Mover para retirada disponível" at bounding box center [266, 190] width 68 height 12
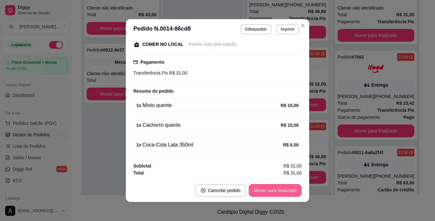
scroll to position [148, 0]
click at [278, 191] on button "Mover para finalizado" at bounding box center [274, 190] width 51 height 12
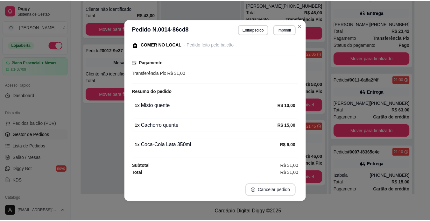
scroll to position [50, 0]
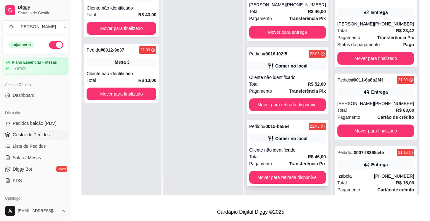
click at [304, 154] on div "Total R$ 46,00" at bounding box center [287, 156] width 77 height 7
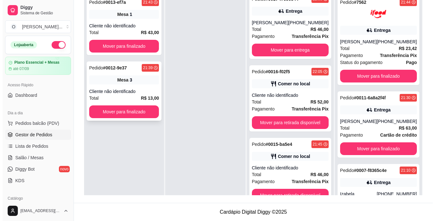
scroll to position [0, 0]
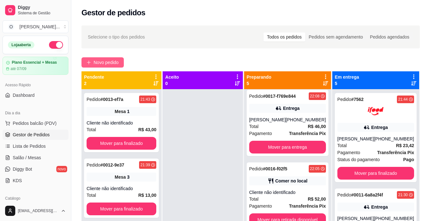
click at [116, 59] on span "Novo pedido" at bounding box center [106, 62] width 25 height 7
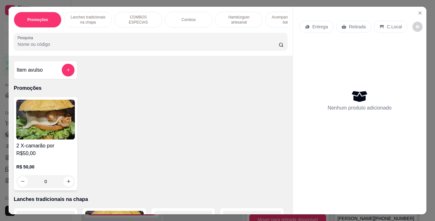
click at [226, 21] on p "Hambúrguer artesanal" at bounding box center [238, 20] width 37 height 10
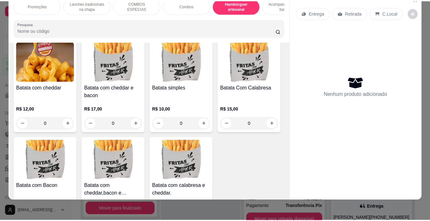
scroll to position [1408, 0]
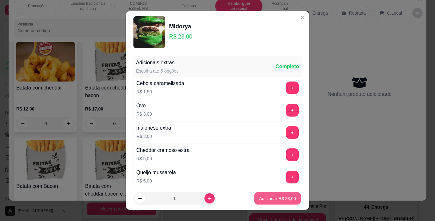
click at [277, 201] on p "Adicionar R$ 23,00" at bounding box center [277, 198] width 37 height 6
type input "1"
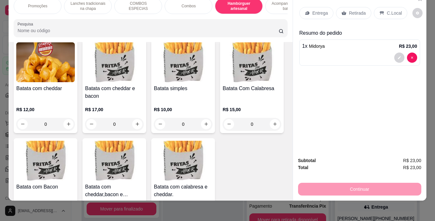
click at [380, 11] on icon at bounding box center [381, 13] width 5 height 5
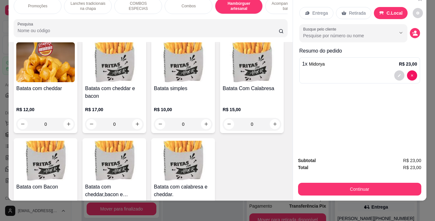
click at [362, 7] on div "Retirada" at bounding box center [353, 13] width 35 height 12
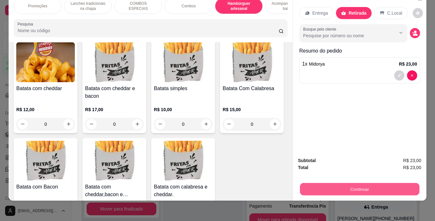
click at [331, 183] on button "Continuar" at bounding box center [358, 189] width 119 height 12
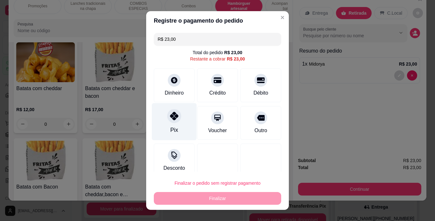
click at [165, 126] on div "Pix" at bounding box center [174, 121] width 45 height 37
type input "R$ 0,00"
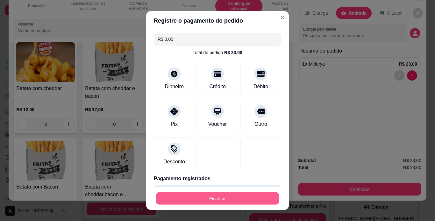
click at [209, 198] on button "Finalizar" at bounding box center [217, 198] width 123 height 12
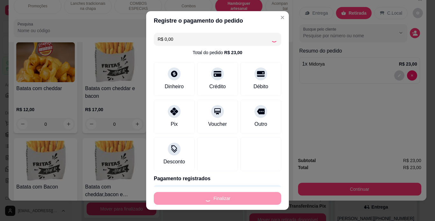
type input "0"
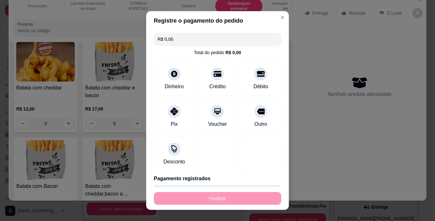
type input "-R$ 23,00"
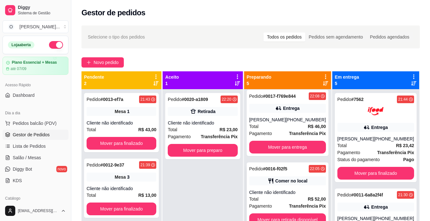
scroll to position [18, 0]
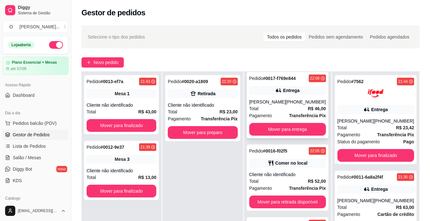
click at [284, 101] on div "[PERSON_NAME]" at bounding box center [267, 102] width 37 height 6
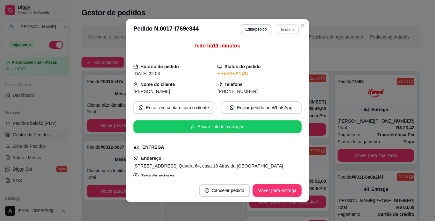
click at [288, 29] on button "Imprimir" at bounding box center [288, 29] width 22 height 10
click at [284, 50] on button "IMPRESSORA" at bounding box center [274, 51] width 46 height 10
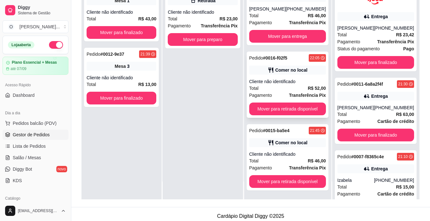
scroll to position [97, 0]
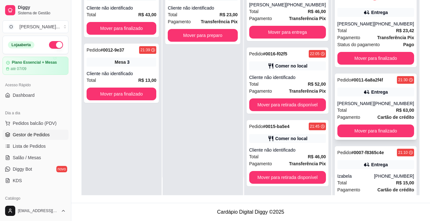
click at [374, 105] on div "[PHONE_NUMBER]" at bounding box center [394, 103] width 40 height 6
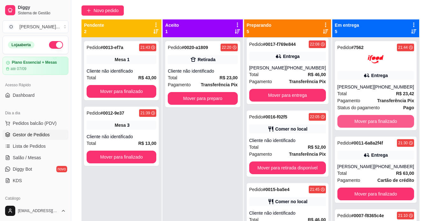
scroll to position [52, 0]
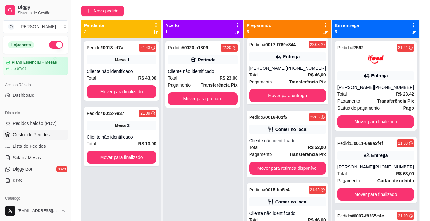
click at [373, 82] on div "Pedido # 7562 21:44 Entrega [PERSON_NAME] [PHONE_NUMBER] Total R$ 23,42 Pagamen…" at bounding box center [376, 85] width 82 height 89
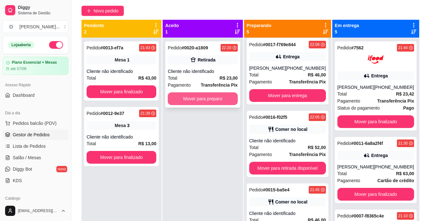
click at [220, 97] on button "Mover para preparo" at bounding box center [203, 98] width 70 height 13
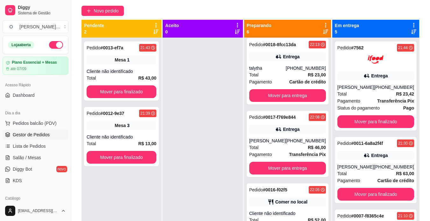
scroll to position [221, 0]
click at [40, 156] on link "Salão / Mesas" at bounding box center [36, 157] width 66 height 10
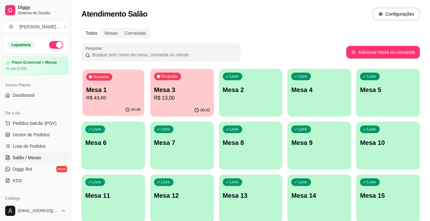
click at [109, 110] on div "00:39" at bounding box center [113, 110] width 62 height 12
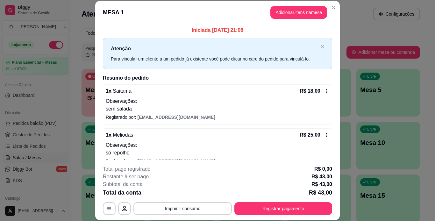
scroll to position [11, 0]
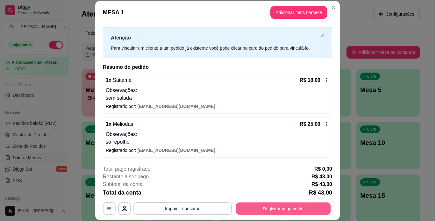
click at [241, 202] on button "Registrar pagamento" at bounding box center [283, 208] width 95 height 12
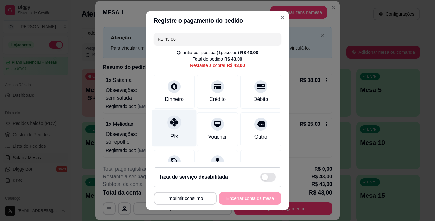
click at [172, 129] on div at bounding box center [174, 122] width 14 height 14
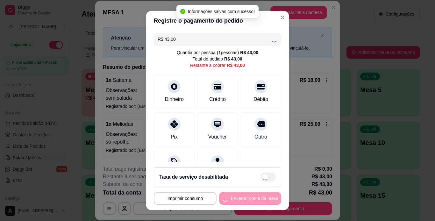
type input "R$ 0,00"
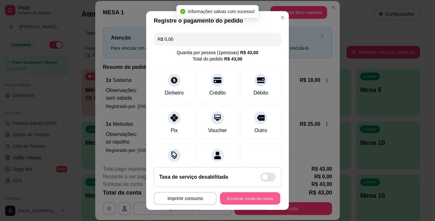
click at [235, 198] on button "Encerrar conta da mesa" at bounding box center [250, 198] width 60 height 12
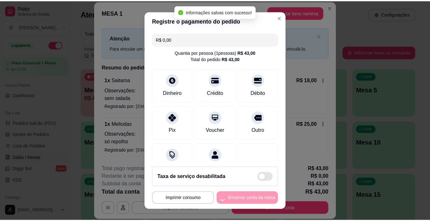
scroll to position [0, 0]
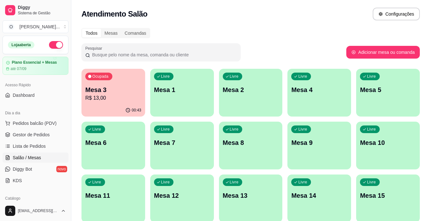
click at [39, 133] on span "Gestor de Pedidos" at bounding box center [31, 134] width 37 height 6
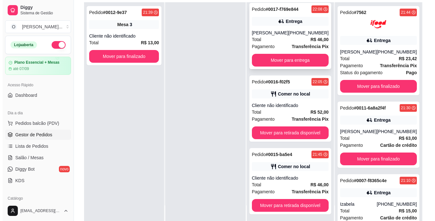
scroll to position [69, 0]
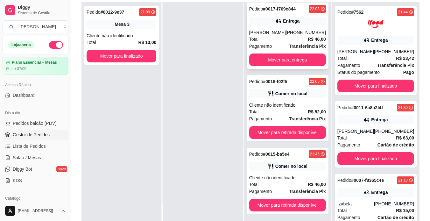
click at [289, 109] on div "Total R$ 52,00" at bounding box center [287, 111] width 77 height 7
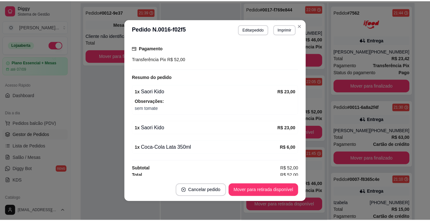
scroll to position [86, 0]
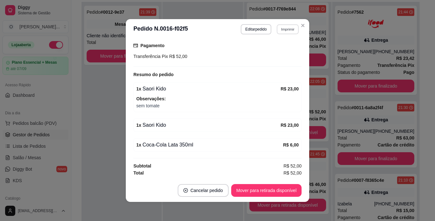
click at [284, 31] on button "Imprimir" at bounding box center [288, 29] width 22 height 10
click at [284, 51] on button "IMPRESSORA" at bounding box center [273, 51] width 45 height 10
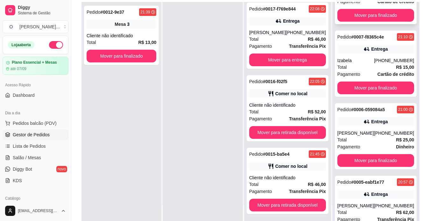
scroll to position [145, 0]
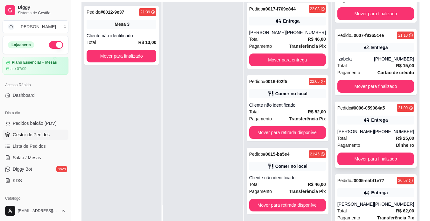
drag, startPoint x: 373, startPoint y: 136, endPoint x: 376, endPoint y: 143, distance: 7.3
click at [376, 143] on div "Pagamento Dinheiro" at bounding box center [375, 145] width 77 height 7
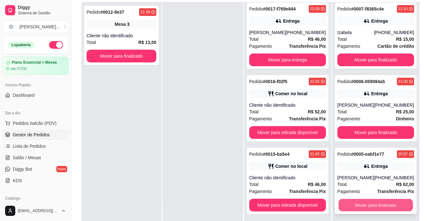
click at [370, 205] on button "Mover para finalizado" at bounding box center [375, 205] width 74 height 12
click at [379, 200] on button "Mover para finalizado" at bounding box center [375, 205] width 77 height 13
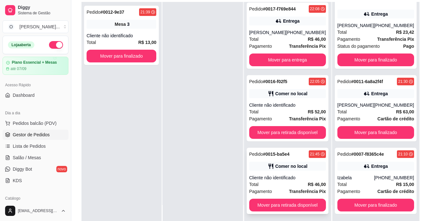
scroll to position [97, 0]
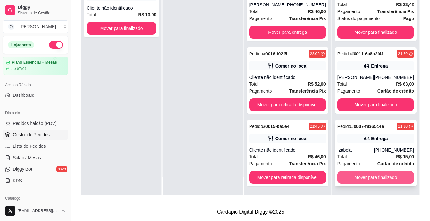
click at [382, 179] on button "Mover para finalizado" at bounding box center [375, 177] width 77 height 13
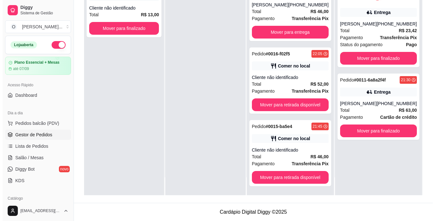
scroll to position [0, 0]
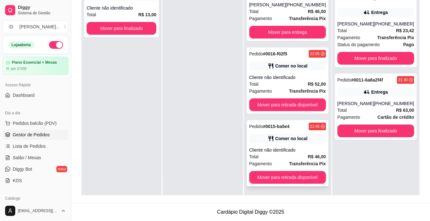
click at [305, 162] on strong "Transferência Pix" at bounding box center [307, 163] width 37 height 5
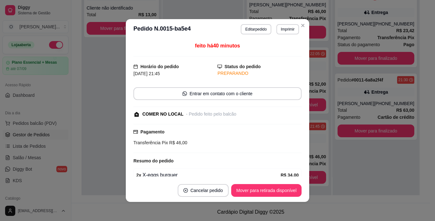
scroll to position [50, 0]
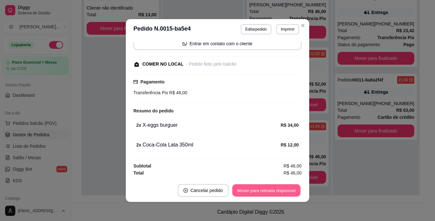
click at [265, 192] on button "Mover para retirada disponível" at bounding box center [266, 190] width 68 height 12
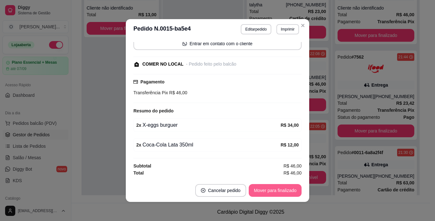
scroll to position [148, 0]
click at [265, 192] on button "Mover para finalizado" at bounding box center [274, 190] width 51 height 12
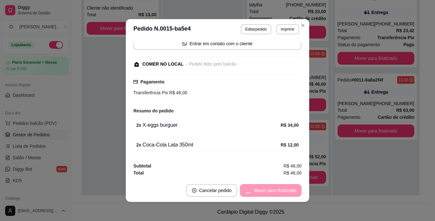
scroll to position [23, 0]
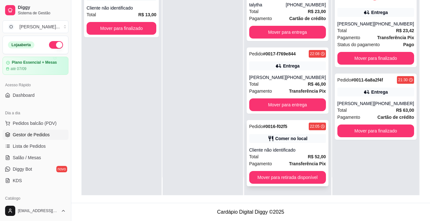
click at [300, 151] on div "Cliente não identificado" at bounding box center [287, 150] width 77 height 6
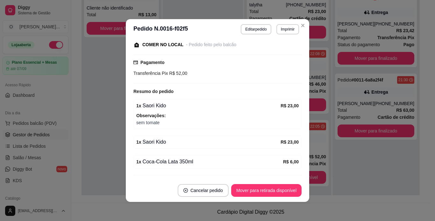
scroll to position [70, 0]
click at [275, 192] on button "Mover para retirada disponível" at bounding box center [266, 190] width 68 height 12
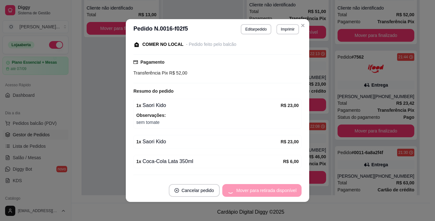
scroll to position [76, 0]
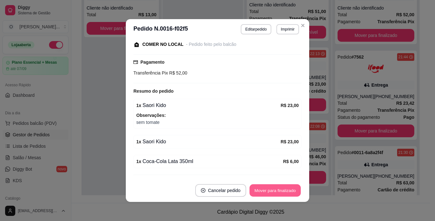
click at [275, 192] on button "Mover para finalizado" at bounding box center [274, 190] width 51 height 12
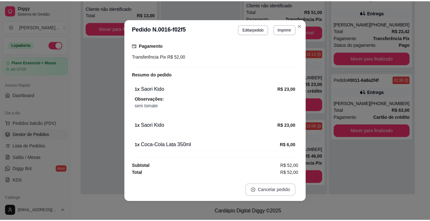
scroll to position [42, 0]
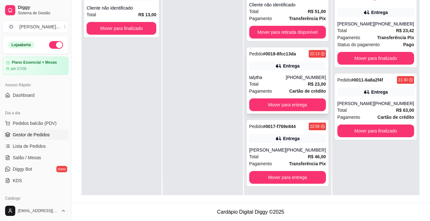
click at [300, 81] on div "Total R$ 23,00" at bounding box center [287, 84] width 77 height 7
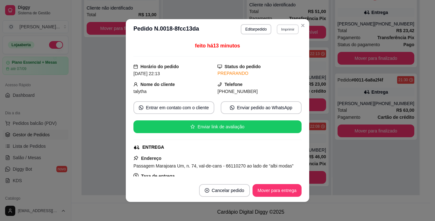
click at [284, 25] on button "Imprimir" at bounding box center [288, 29] width 22 height 10
click at [284, 51] on button "IMPRESSORA" at bounding box center [273, 51] width 45 height 10
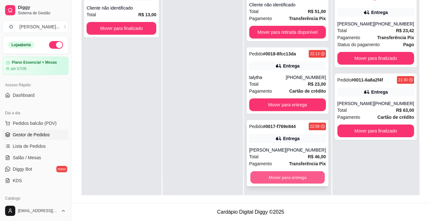
click at [291, 179] on button "Mover para entrega" at bounding box center [287, 177] width 74 height 12
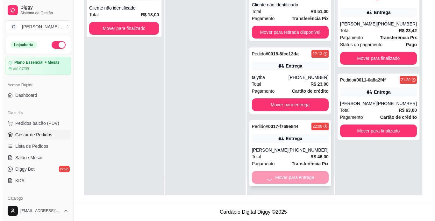
scroll to position [3, 0]
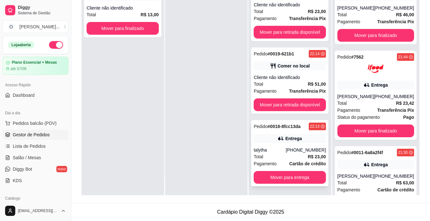
click at [296, 148] on div "[PHONE_NUMBER]" at bounding box center [306, 150] width 40 height 6
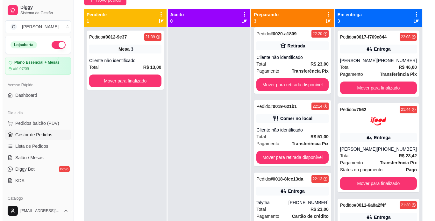
scroll to position [62, 0]
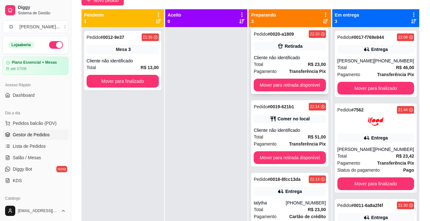
click at [291, 53] on div "Pedido # 0020-a1809 22:20 Retirada Cliente não identificado Total R$ 23,00 Paga…" at bounding box center [289, 61] width 77 height 66
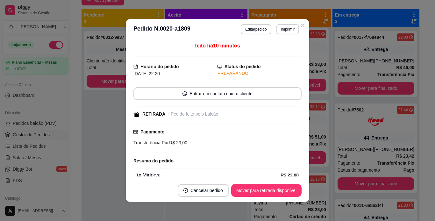
scroll to position [30, 0]
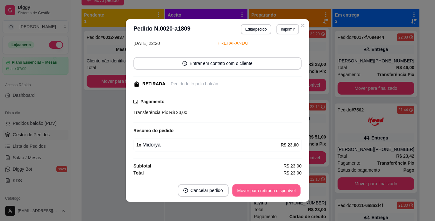
click at [289, 189] on button "Mover para retirada disponível" at bounding box center [266, 190] width 68 height 12
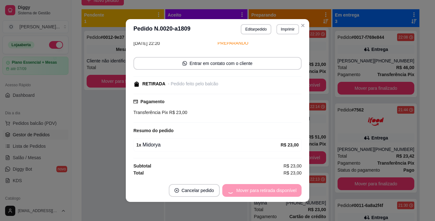
click at [289, 189] on div "Mover para retirada disponível" at bounding box center [261, 190] width 79 height 13
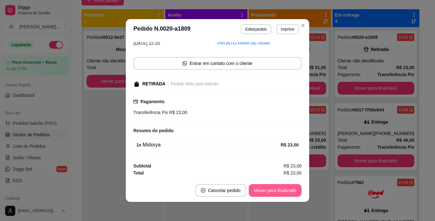
scroll to position [0, 0]
click at [289, 189] on button "Mover para finalizado" at bounding box center [274, 190] width 51 height 12
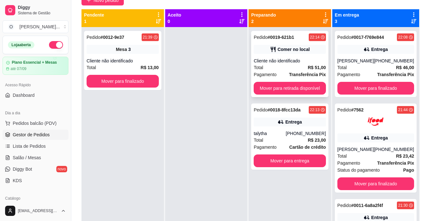
click at [289, 64] on div "Total R$ 51,00" at bounding box center [290, 67] width 72 height 7
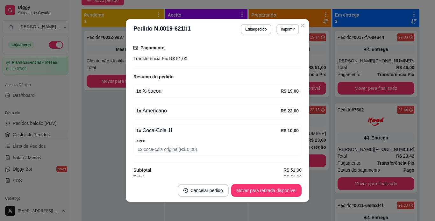
scroll to position [84, 0]
click at [280, 28] on button "Imprimir" at bounding box center [288, 29] width 22 height 10
click at [276, 52] on button "IMPRESSORA" at bounding box center [273, 51] width 45 height 10
click at [262, 190] on button "Mover para retirada disponível" at bounding box center [266, 190] width 68 height 12
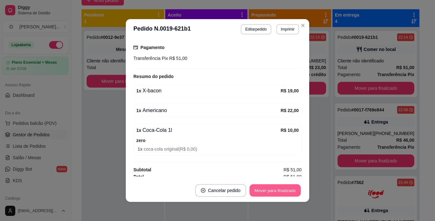
click at [262, 190] on button "Mover para finalizado" at bounding box center [274, 190] width 51 height 12
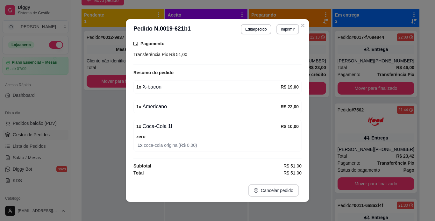
scroll to position [57, 0]
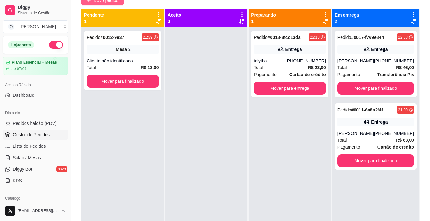
click at [109, 2] on span "Novo pedido" at bounding box center [106, 0] width 25 height 7
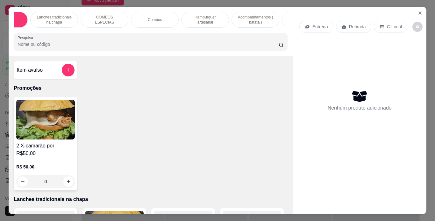
scroll to position [0, 36]
click at [253, 20] on p "Acompanhamentos ( batata )" at bounding box center [253, 20] width 37 height 10
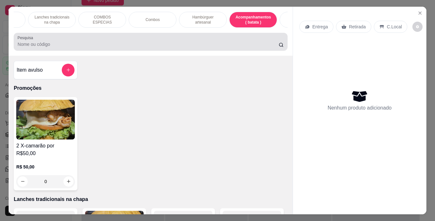
scroll to position [16, 0]
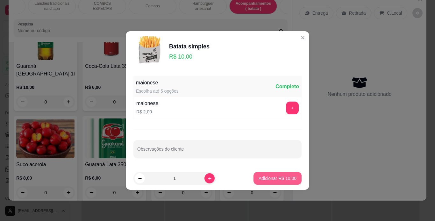
click at [265, 175] on p "Adicionar R$ 10,00" at bounding box center [277, 178] width 38 height 6
type input "1"
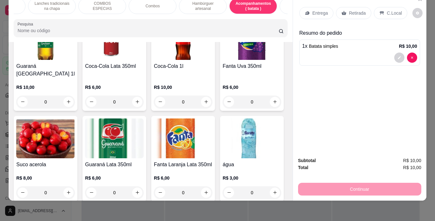
drag, startPoint x: 265, startPoint y: 175, endPoint x: 200, endPoint y: 46, distance: 144.4
click at [200, 46] on div "Item avulso Promoções 2 X-camarão por R$50,00 R$ 50,00 0 Lanches tradicionais n…" at bounding box center [151, 121] width 284 height 158
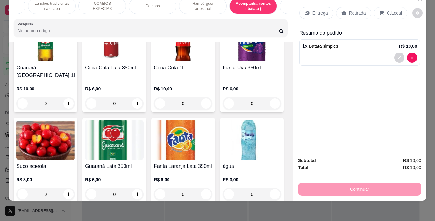
click at [70, 2] on div "Lanches tradicionais na chapa" at bounding box center [52, 6] width 48 height 16
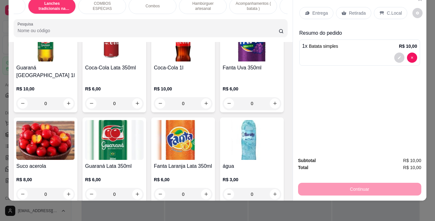
click at [70, 2] on div "Lanches tradicionais na chapa" at bounding box center [52, 6] width 48 height 16
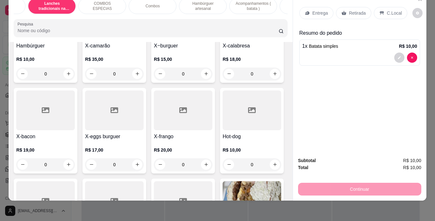
scroll to position [198, 0]
click at [222, 80] on div "0" at bounding box center [251, 73] width 59 height 13
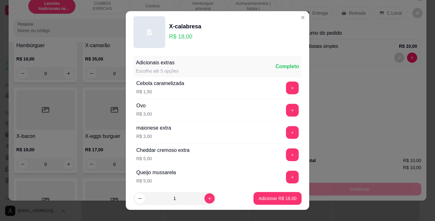
scroll to position [138, 0]
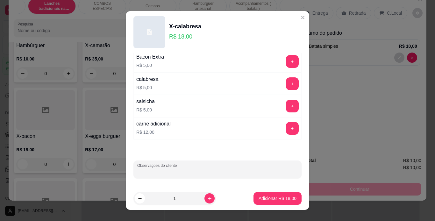
click at [158, 169] on input "Observações do cliente" at bounding box center [217, 172] width 160 height 6
type input "sem salada"
click at [264, 197] on p "Adicionar R$ 18,00" at bounding box center [277, 198] width 37 height 6
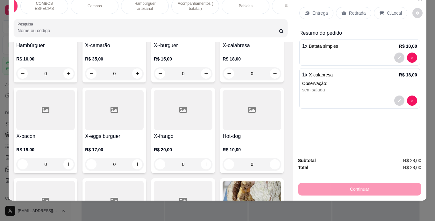
scroll to position [0, 109]
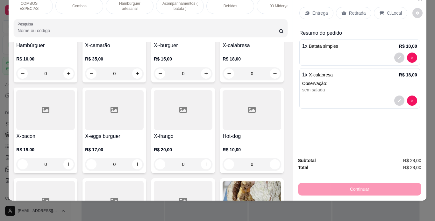
click at [238, 5] on div "Bebidas" at bounding box center [230, 6] width 48 height 16
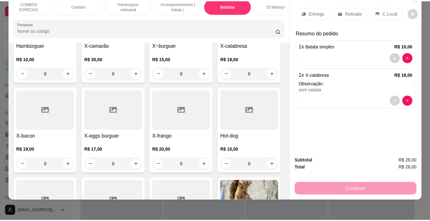
scroll to position [1947, 0]
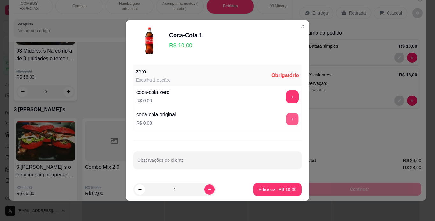
click at [286, 119] on button "+" at bounding box center [292, 119] width 12 height 12
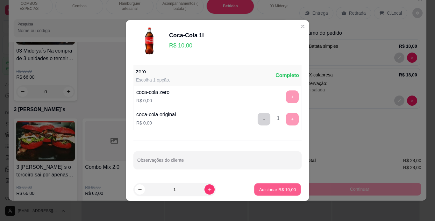
click at [283, 187] on p "Adicionar R$ 10,00" at bounding box center [277, 189] width 37 height 6
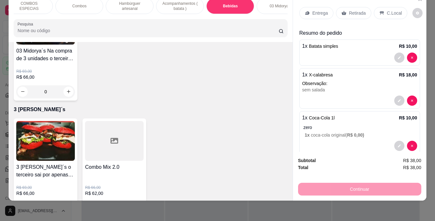
click at [388, 7] on div "C.Local" at bounding box center [390, 13] width 33 height 12
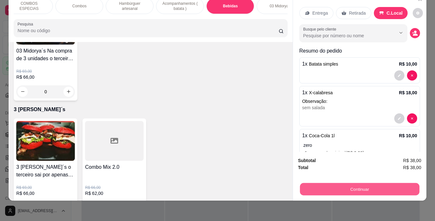
click at [324, 184] on button "Continuar" at bounding box center [358, 189] width 119 height 12
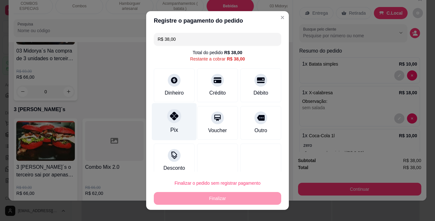
click at [170, 127] on div "Pix" at bounding box center [174, 130] width 8 height 8
type input "R$ 0,00"
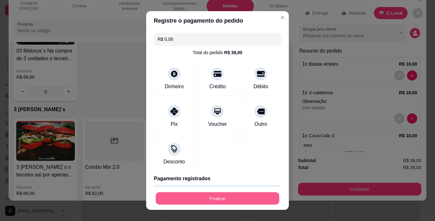
click at [214, 199] on button "Finalizar" at bounding box center [217, 198] width 123 height 12
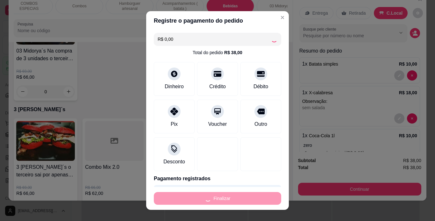
type input "0"
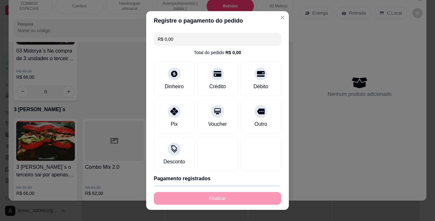
type input "-R$ 38,00"
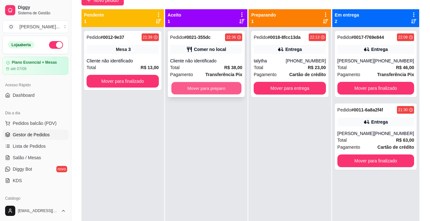
click at [198, 86] on button "Mover para preparo" at bounding box center [206, 88] width 70 height 12
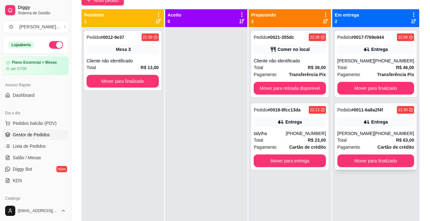
click at [346, 136] on div "[PERSON_NAME]" at bounding box center [355, 133] width 37 height 6
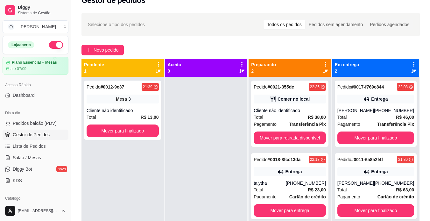
scroll to position [13, 0]
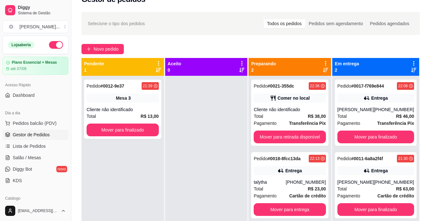
click at [137, 48] on div "Novo pedido" at bounding box center [250, 49] width 338 height 10
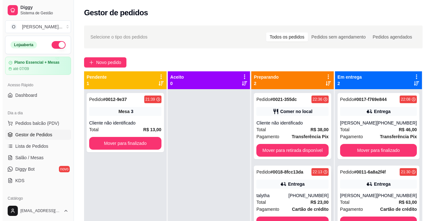
scroll to position [18, 0]
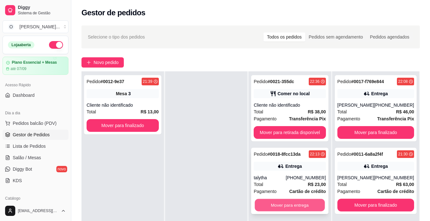
click at [283, 202] on button "Mover para entrega" at bounding box center [290, 205] width 70 height 12
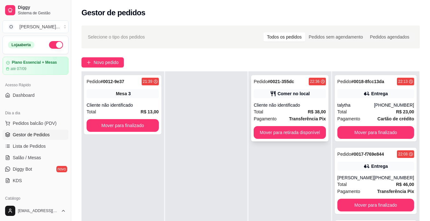
click at [286, 89] on div "Pedido # 0021-355dc 22:36 Comer no local Cliente não identificado Total R$ 38,0…" at bounding box center [289, 108] width 77 height 66
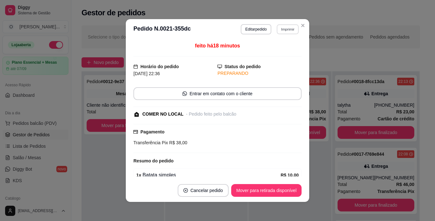
click at [284, 30] on button "Imprimir" at bounding box center [288, 29] width 22 height 10
click at [283, 50] on button "IMPRESSORA" at bounding box center [273, 51] width 45 height 10
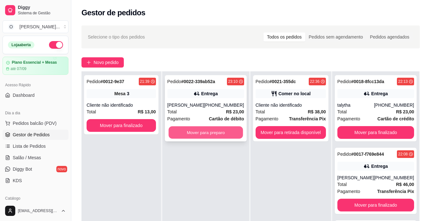
click at [216, 130] on button "Mover para preparo" at bounding box center [205, 132] width 74 height 12
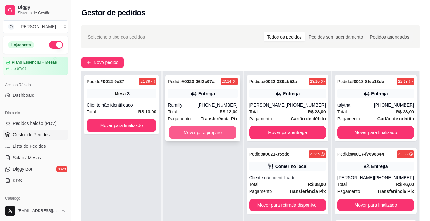
click at [182, 133] on button "Mover para preparo" at bounding box center [203, 132] width 68 height 12
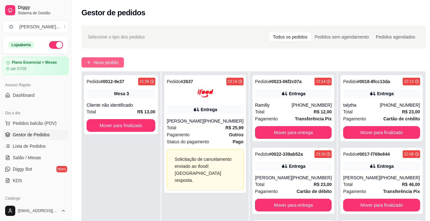
click at [102, 60] on span "Novo pedido" at bounding box center [106, 62] width 25 height 7
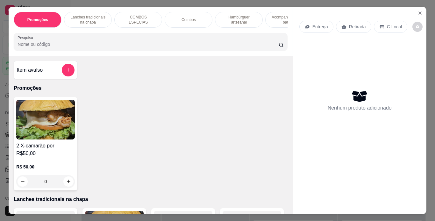
click at [117, 56] on div "Promoções Lanches tradicionais na chapa COMBOS ESPECIAS Combos Hambúrguer artes…" at bounding box center [151, 31] width 284 height 49
click at [101, 18] on p "Lanches tradicionais na chapa" at bounding box center [87, 20] width 37 height 10
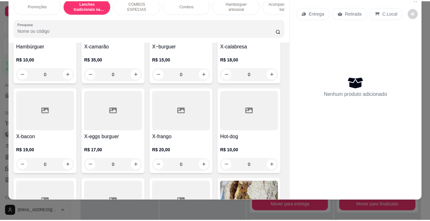
scroll to position [197, 0]
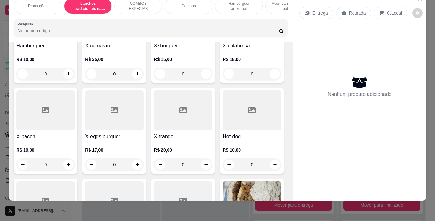
click at [222, 80] on div "0" at bounding box center [251, 73] width 59 height 13
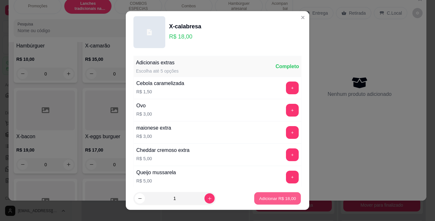
click at [267, 202] on button "Adicionar R$ 18,00" at bounding box center [277, 198] width 47 height 12
type input "1"
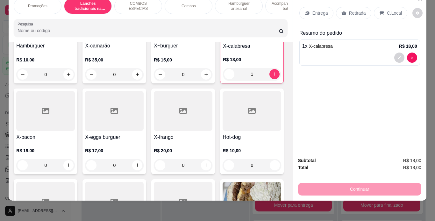
click at [374, 7] on div "C.Local" at bounding box center [390, 13] width 33 height 12
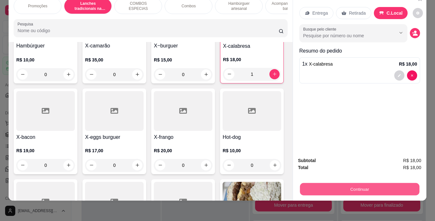
click at [334, 183] on button "Continuar" at bounding box center [358, 189] width 119 height 12
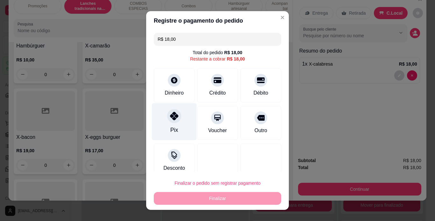
click at [167, 114] on div at bounding box center [174, 116] width 14 height 14
type input "R$ 0,00"
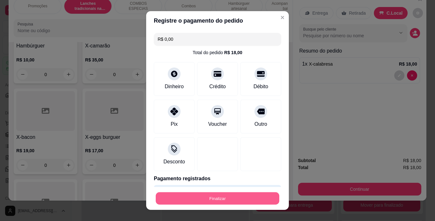
click at [270, 196] on button "Finalizar" at bounding box center [217, 198] width 123 height 12
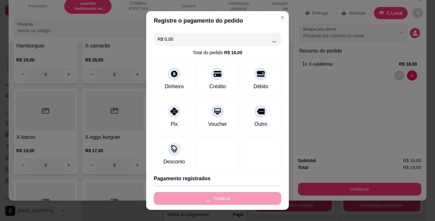
type input "0"
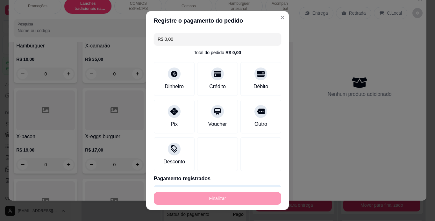
type input "-R$ 18,00"
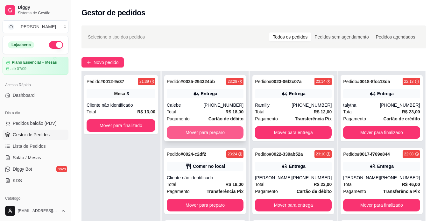
click at [199, 129] on button "Mover para preparo" at bounding box center [205, 132] width 77 height 13
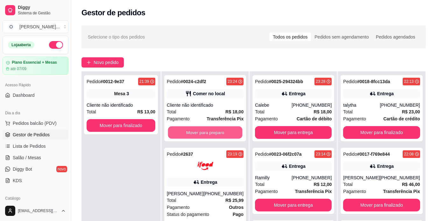
click at [199, 129] on button "Mover para preparo" at bounding box center [205, 132] width 74 height 12
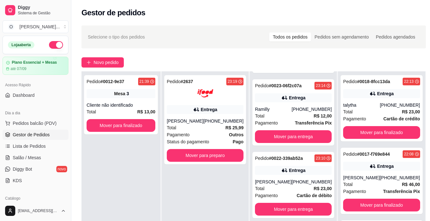
scroll to position [148, 0]
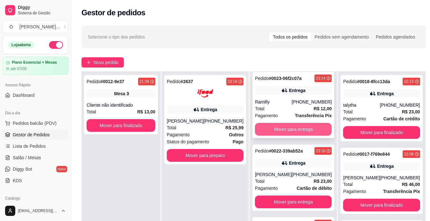
click at [282, 125] on button "Mover para entrega" at bounding box center [293, 129] width 77 height 13
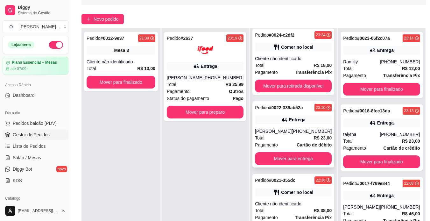
scroll to position [44, 0]
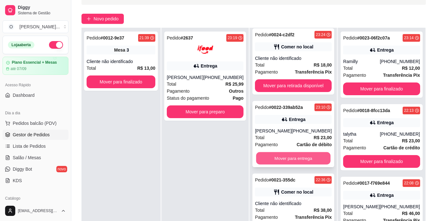
click at [270, 157] on button "Mover para entrega" at bounding box center [293, 158] width 74 height 12
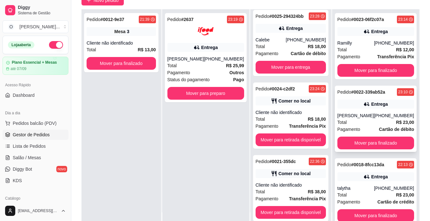
scroll to position [0, 0]
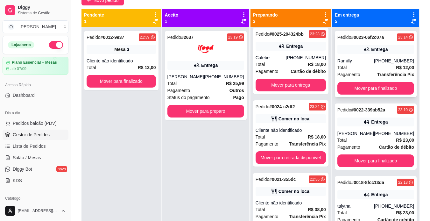
click at [380, 72] on strong "Transferência Pix" at bounding box center [395, 74] width 37 height 5
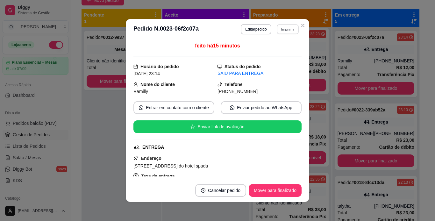
click at [278, 33] on button "Imprimir" at bounding box center [288, 29] width 22 height 10
click at [278, 53] on button "IMPRESSORA" at bounding box center [273, 51] width 45 height 10
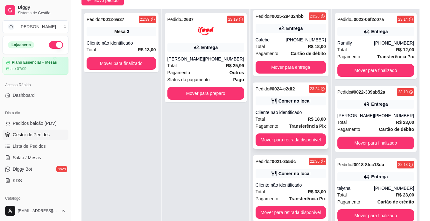
scroll to position [97, 0]
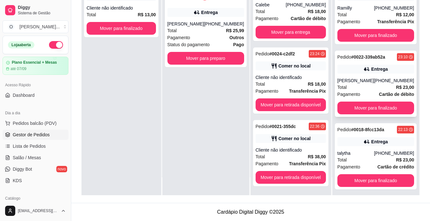
click at [380, 76] on div "Pedido # 0022-339ab52a 23:10 Entrega James [PHONE_NUMBER] Total R$ 23,00 Pagame…" at bounding box center [376, 84] width 82 height 66
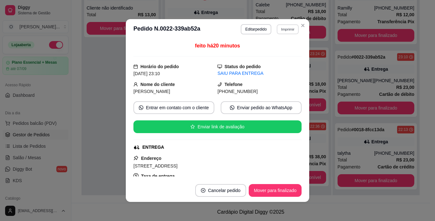
click at [286, 32] on button "Imprimir" at bounding box center [288, 29] width 22 height 10
click at [285, 51] on button "IMPRESSORA" at bounding box center [273, 51] width 45 height 10
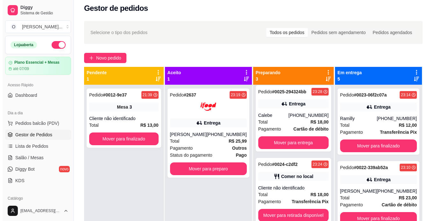
scroll to position [0, 0]
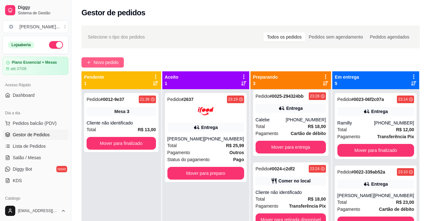
click at [114, 64] on span "Novo pedido" at bounding box center [106, 62] width 25 height 7
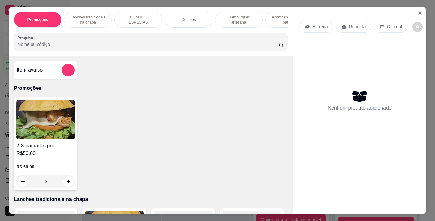
click at [99, 19] on p "Lanches tradicionais na chapa" at bounding box center [87, 20] width 37 height 10
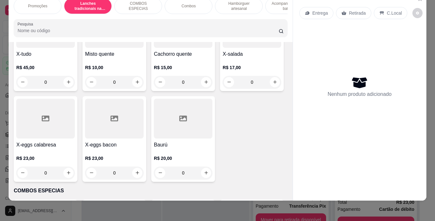
scroll to position [461, 0]
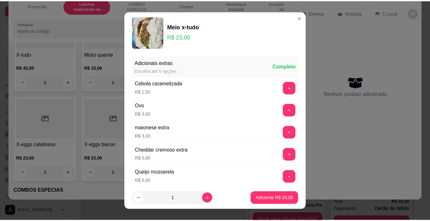
scroll to position [138, 0]
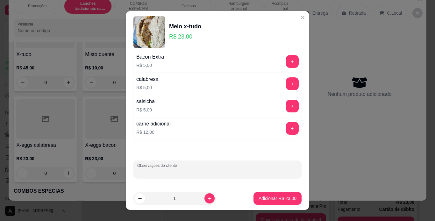
click at [196, 171] on input "Observações do cliente" at bounding box center [217, 172] width 160 height 6
type input "sem salada"
click at [255, 194] on button "Adicionar R$ 23,00" at bounding box center [277, 198] width 47 height 12
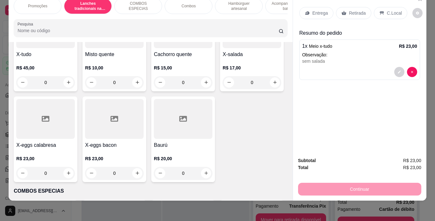
click at [380, 11] on icon at bounding box center [381, 13] width 4 height 4
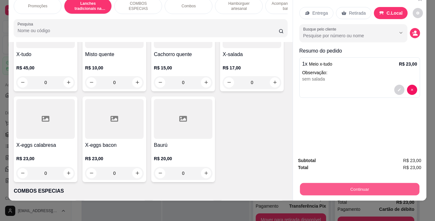
click at [330, 183] on button "Continuar" at bounding box center [358, 189] width 119 height 12
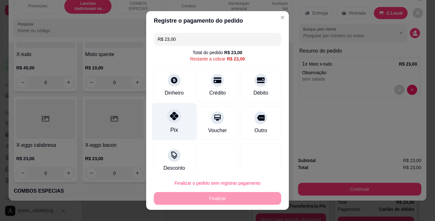
click at [176, 110] on div "Pix" at bounding box center [174, 121] width 45 height 37
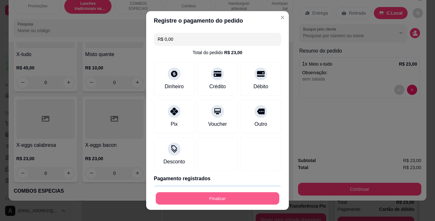
click at [213, 200] on button "Finalizar" at bounding box center [217, 198] width 123 height 12
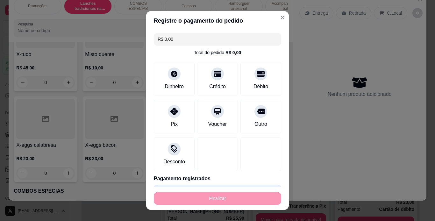
type input "-R$ 23,00"
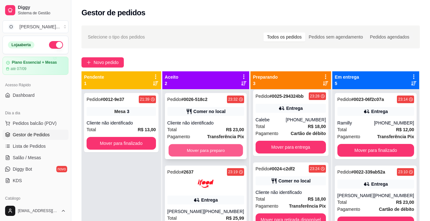
click at [194, 149] on button "Mover para preparo" at bounding box center [205, 150] width 74 height 12
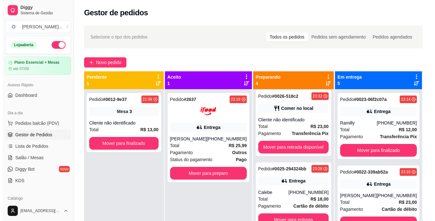
scroll to position [76, 0]
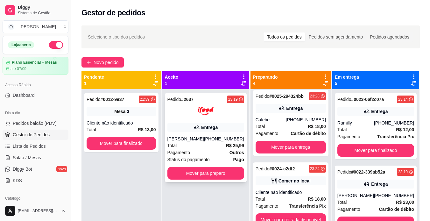
click at [210, 130] on div "Entrega" at bounding box center [209, 127] width 17 height 6
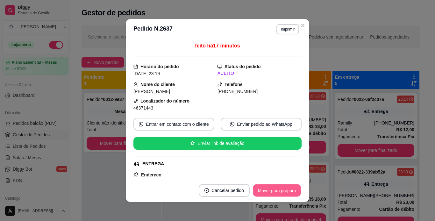
click at [275, 188] on button "Mover para preparo" at bounding box center [277, 190] width 48 height 12
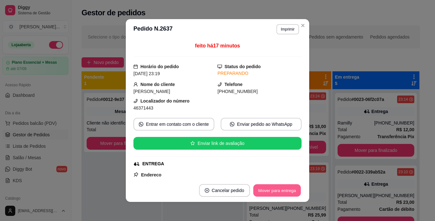
click at [275, 188] on button "Mover para entrega" at bounding box center [277, 190] width 48 height 12
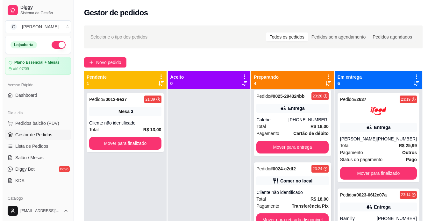
scroll to position [18, 0]
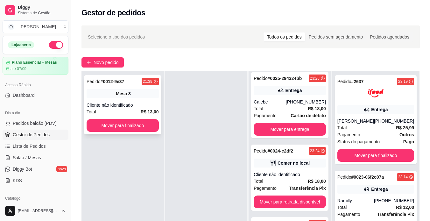
click at [124, 98] on div "Pedido # 0012-9e37 21:39 Mesa 3 Cliente não identificado Total R$ 13,00 Mover p…" at bounding box center [122, 104] width 77 height 59
click at [272, 159] on div "Comer no local" at bounding box center [290, 162] width 72 height 9
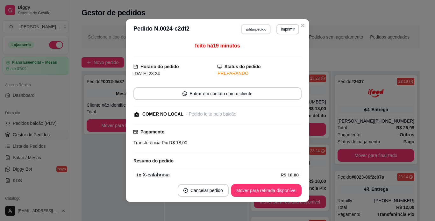
click at [249, 30] on button "Editar pedido" at bounding box center [256, 29] width 30 height 10
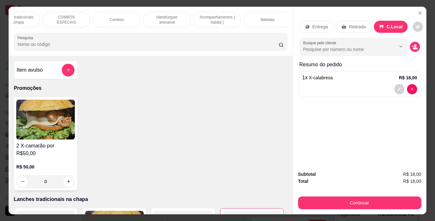
scroll to position [0, 72]
click at [277, 16] on div "Bebidas" at bounding box center [267, 20] width 48 height 16
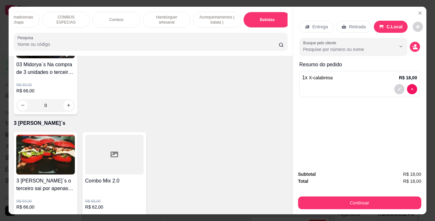
scroll to position [16, 0]
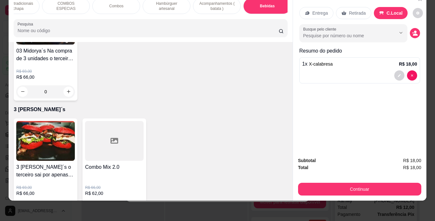
type input "1"
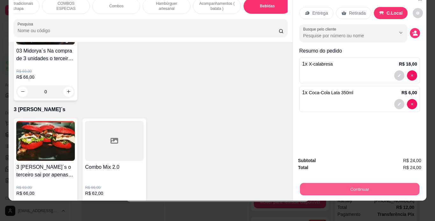
click at [307, 183] on button "Continuar" at bounding box center [358, 189] width 119 height 12
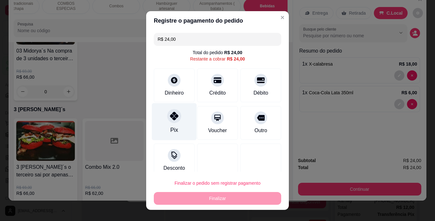
click at [170, 115] on icon at bounding box center [174, 116] width 8 height 8
type input "R$ 0,00"
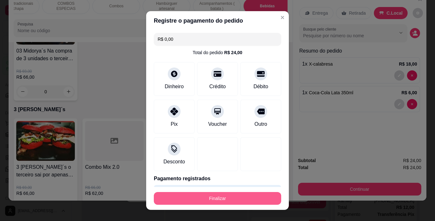
click at [226, 201] on button "Finalizar" at bounding box center [217, 198] width 127 height 13
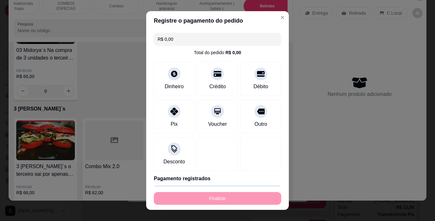
type input "0"
type input "-R$ 24,00"
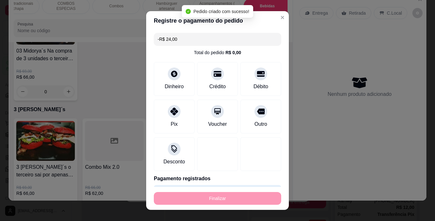
scroll to position [3, 0]
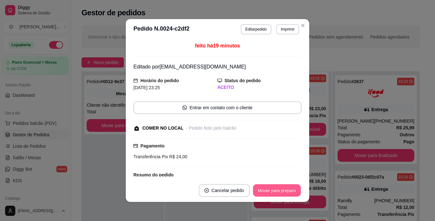
click at [271, 193] on button "Mover para preparo" at bounding box center [277, 190] width 48 height 12
click at [271, 193] on div "Mover para preparo" at bounding box center [272, 190] width 58 height 13
click at [271, 193] on button "Mover para retirada disponível" at bounding box center [266, 190] width 68 height 12
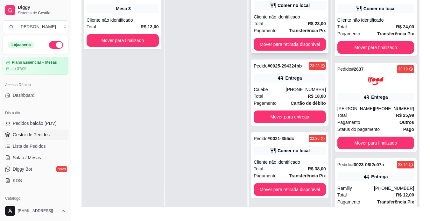
scroll to position [97, 0]
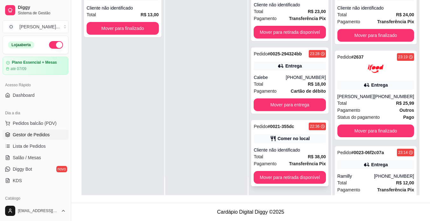
click at [274, 135] on div "Comer no local" at bounding box center [290, 138] width 72 height 9
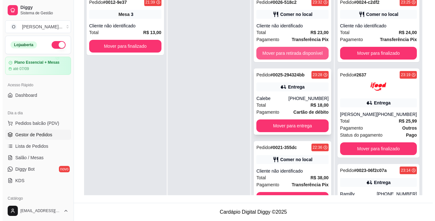
scroll to position [59, 0]
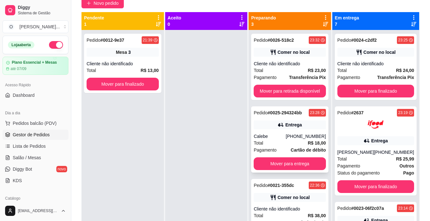
click at [291, 51] on div "Comer no local" at bounding box center [293, 52] width 32 height 6
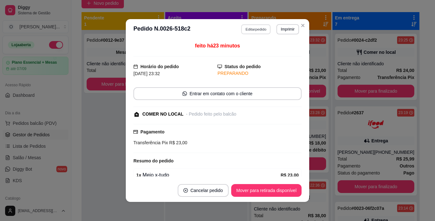
click at [253, 26] on button "Editar pedido" at bounding box center [256, 29] width 30 height 10
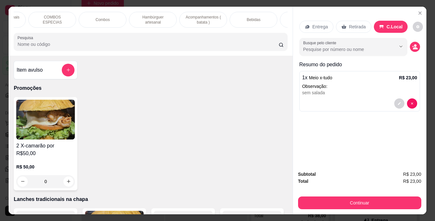
scroll to position [0, 87]
click at [257, 17] on p "Bebidas" at bounding box center [253, 19] width 14 height 5
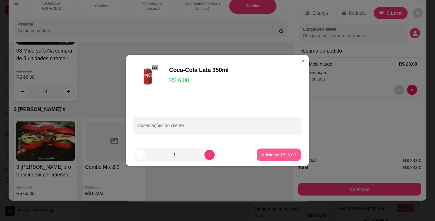
click at [282, 153] on p "Adicionar R$ 6,00" at bounding box center [278, 154] width 34 height 6
type input "1"
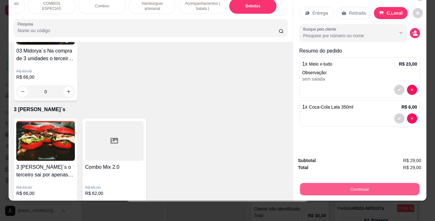
click at [330, 187] on button "Continuar" at bounding box center [358, 189] width 119 height 12
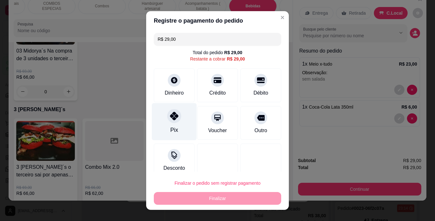
click at [177, 118] on div "Pix" at bounding box center [174, 121] width 45 height 37
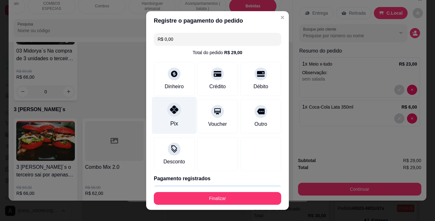
type input "R$ 0,00"
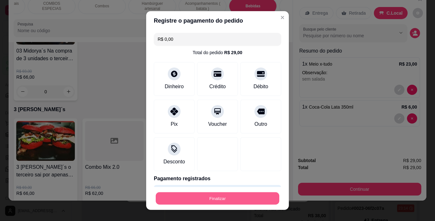
click at [243, 195] on button "Finalizar" at bounding box center [217, 198] width 123 height 12
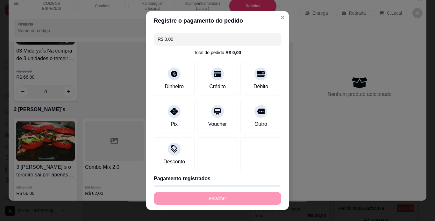
type input "0"
type input "-R$ 29,00"
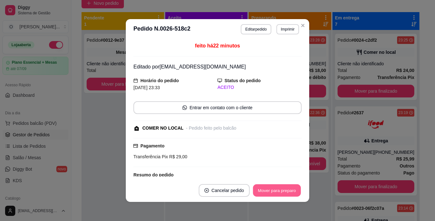
click at [278, 187] on button "Mover para preparo" at bounding box center [277, 190] width 48 height 12
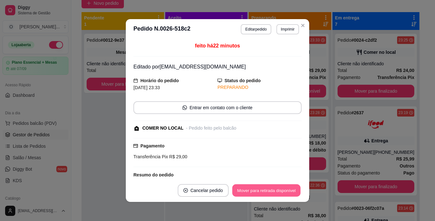
click at [278, 187] on button "Mover para retirada disponível" at bounding box center [266, 190] width 68 height 12
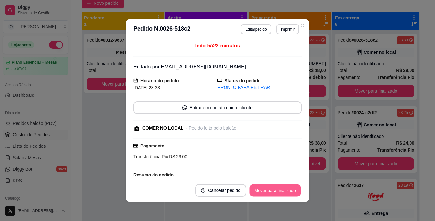
click at [278, 187] on button "Mover para finalizado" at bounding box center [274, 190] width 51 height 12
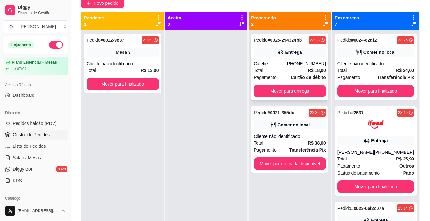
click at [311, 69] on strong "R$ 18,00" at bounding box center [317, 70] width 18 height 5
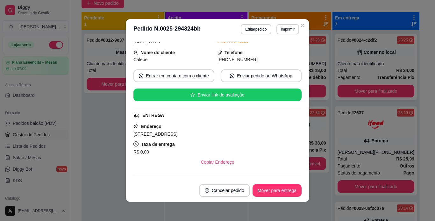
scroll to position [32, 0]
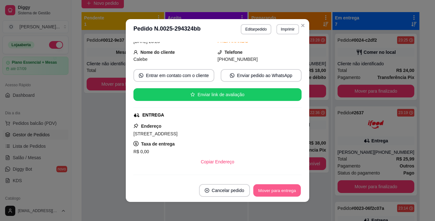
click at [263, 188] on button "Mover para entrega" at bounding box center [277, 190] width 48 height 12
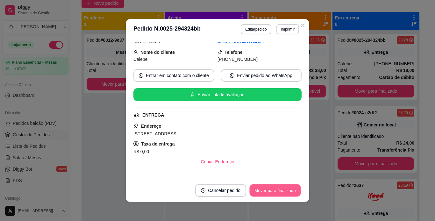
click at [263, 188] on button "Mover para finalizado" at bounding box center [274, 190] width 51 height 12
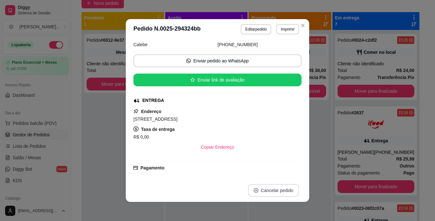
scroll to position [18, 0]
